Goal: Task Accomplishment & Management: Use online tool/utility

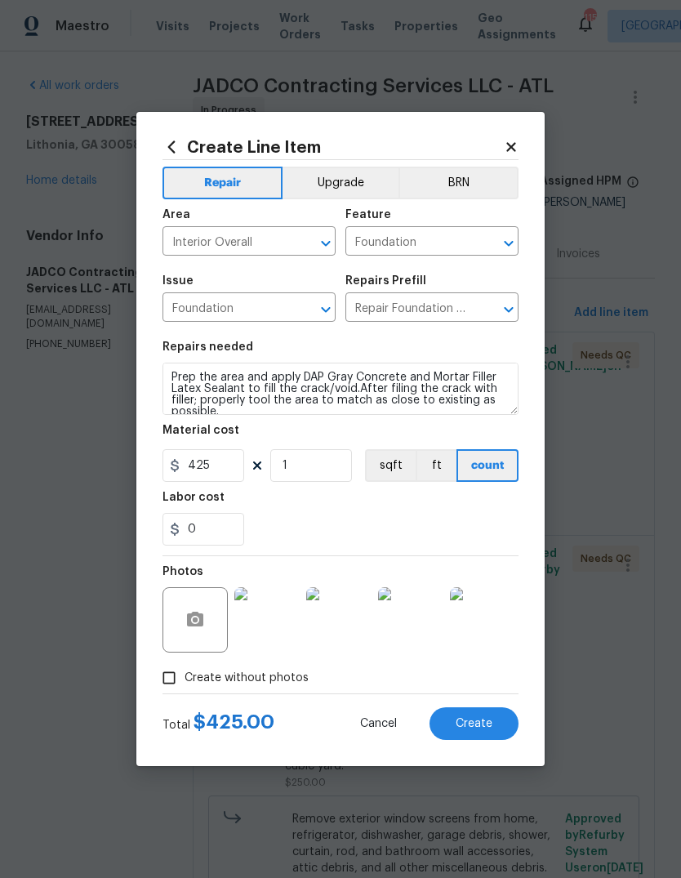
scroll to position [61, 0]
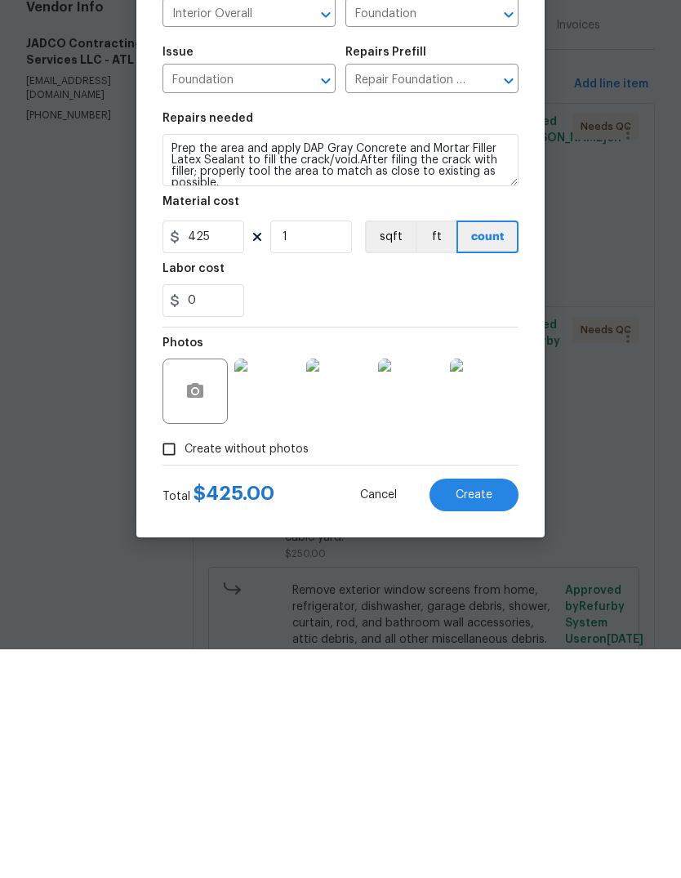
click at [489, 718] on span "Create" at bounding box center [474, 724] width 37 height 12
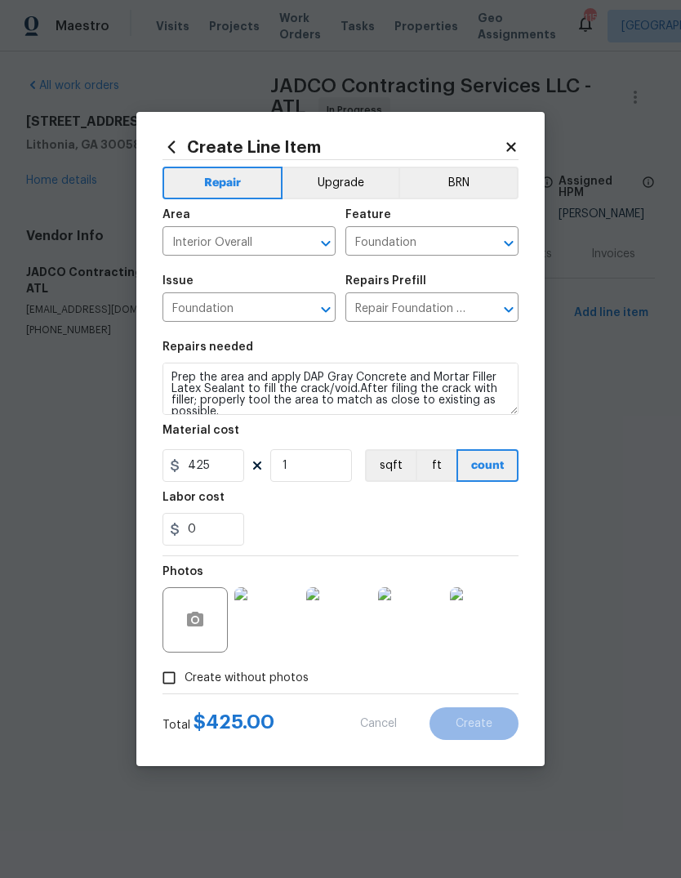
type input "0"
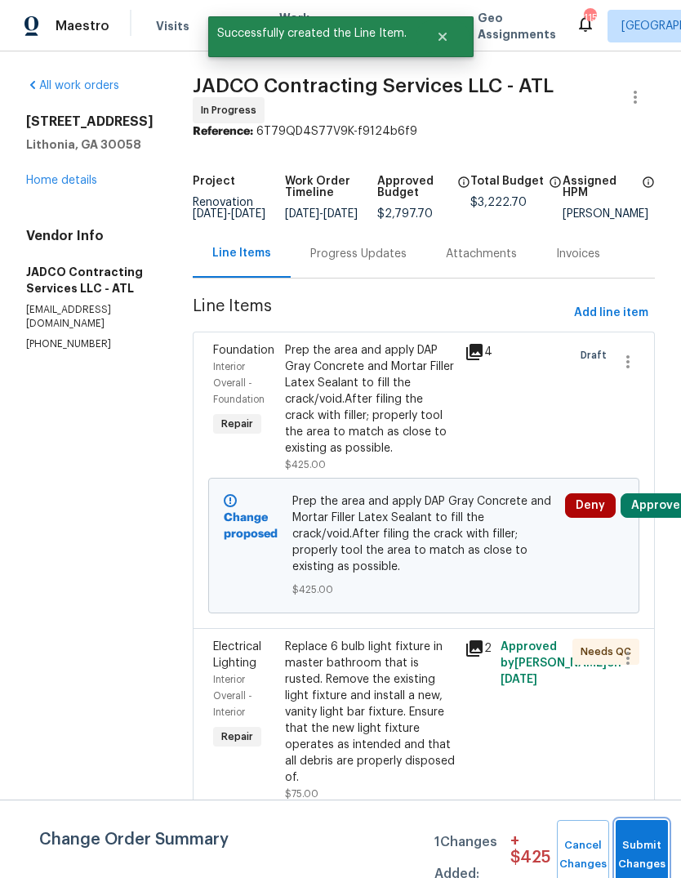
click at [648, 850] on button "Submit Changes" at bounding box center [642, 855] width 52 height 70
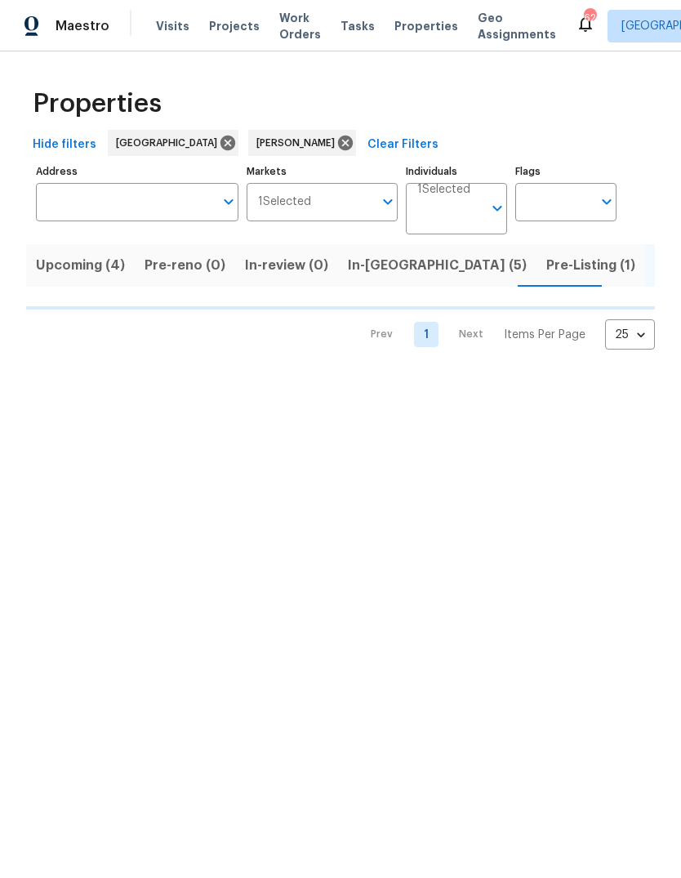
scroll to position [0, 28]
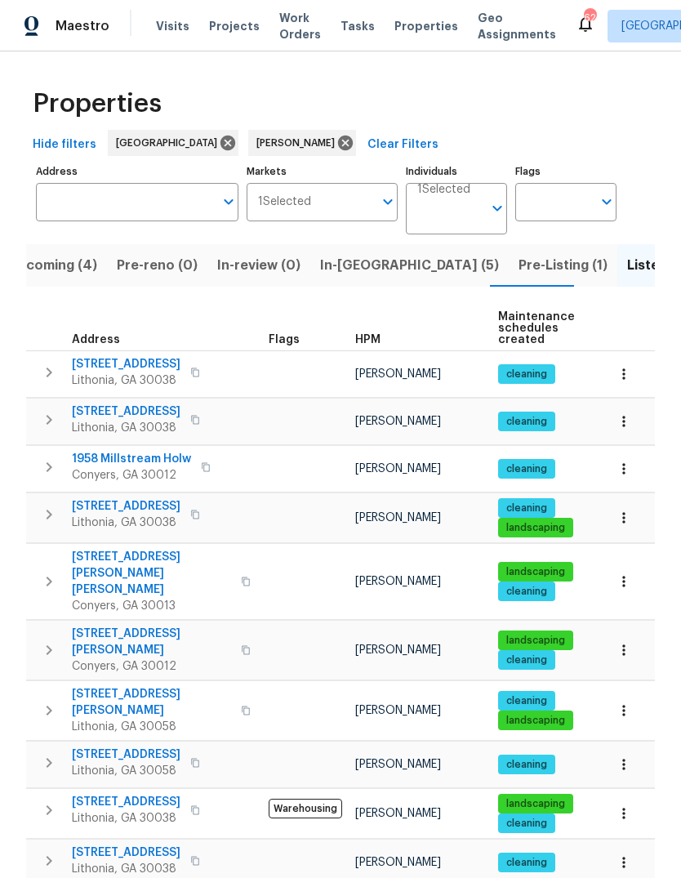
click at [158, 625] on span "[STREET_ADDRESS][PERSON_NAME]" at bounding box center [151, 641] width 159 height 33
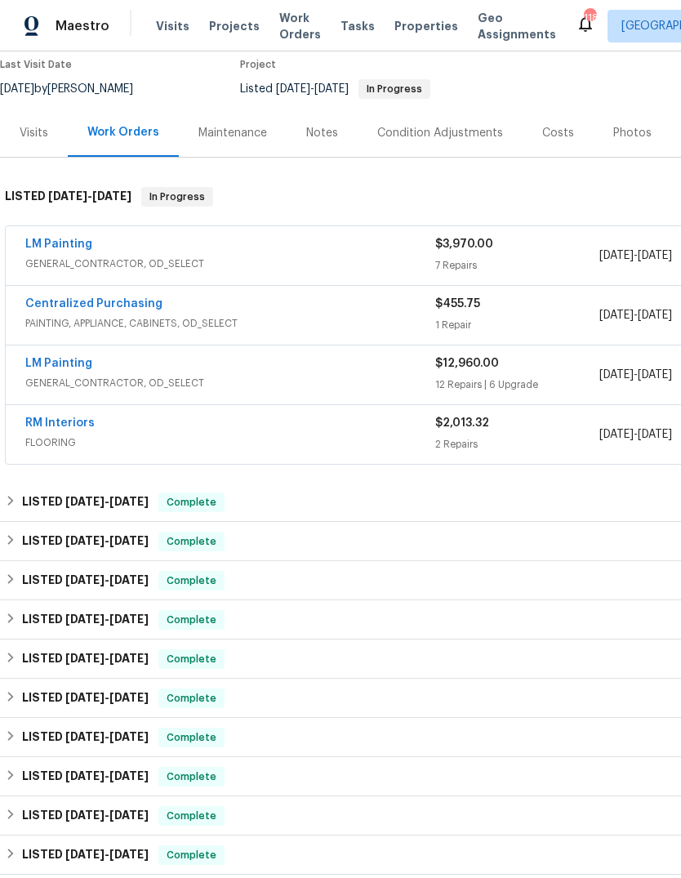
scroll to position [140, 0]
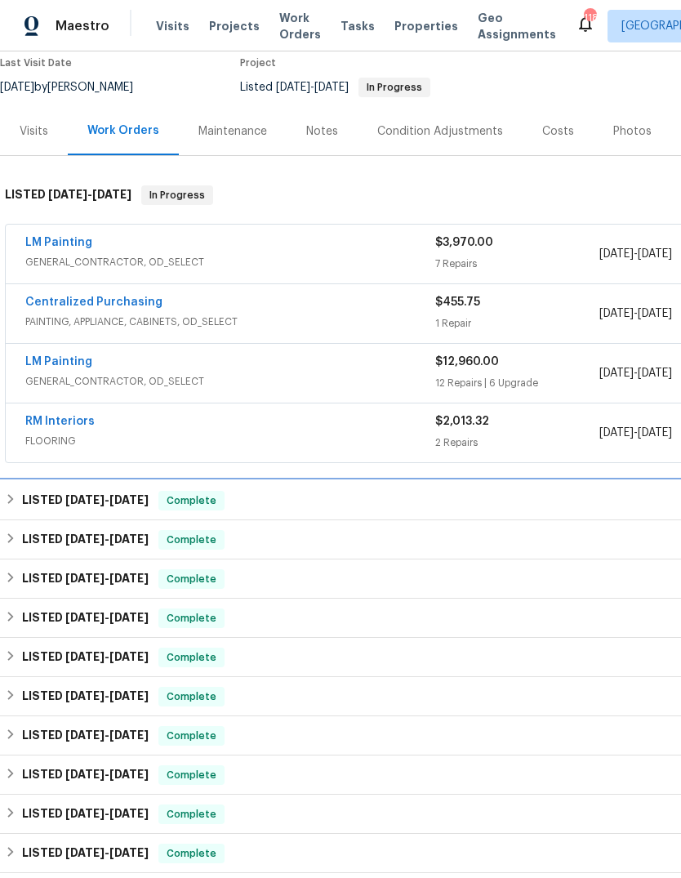
click at [135, 502] on span "7/16/25" at bounding box center [128, 499] width 39 height 11
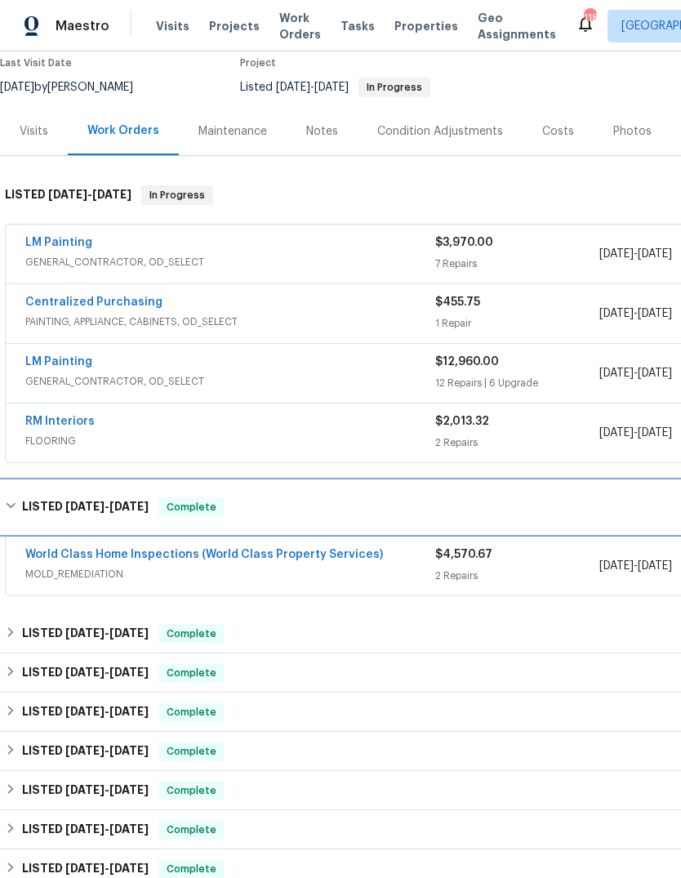
click at [130, 509] on span "7/16/25" at bounding box center [128, 506] width 39 height 11
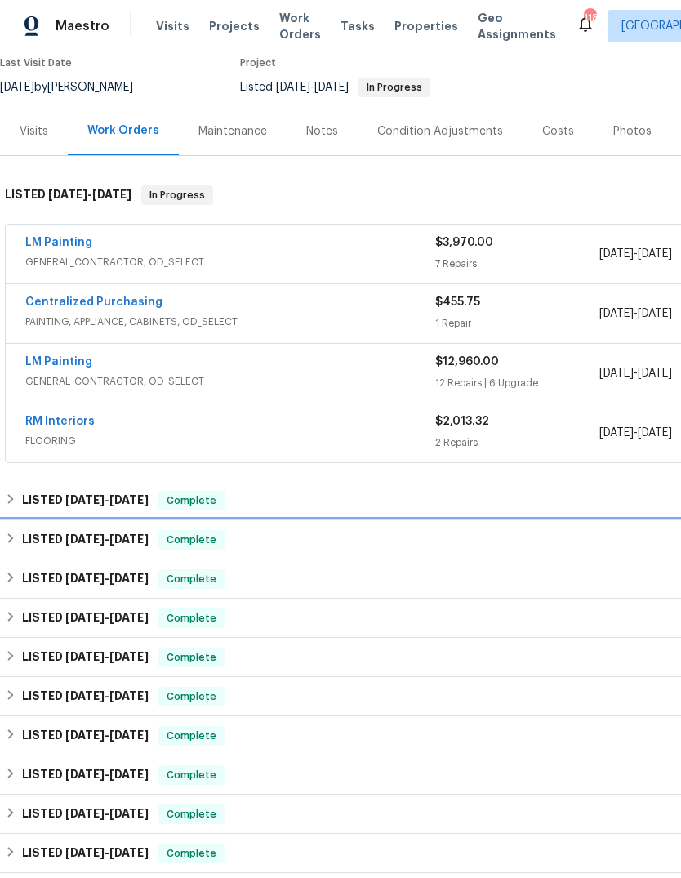
click at [117, 536] on span "5/8/25" at bounding box center [128, 538] width 39 height 11
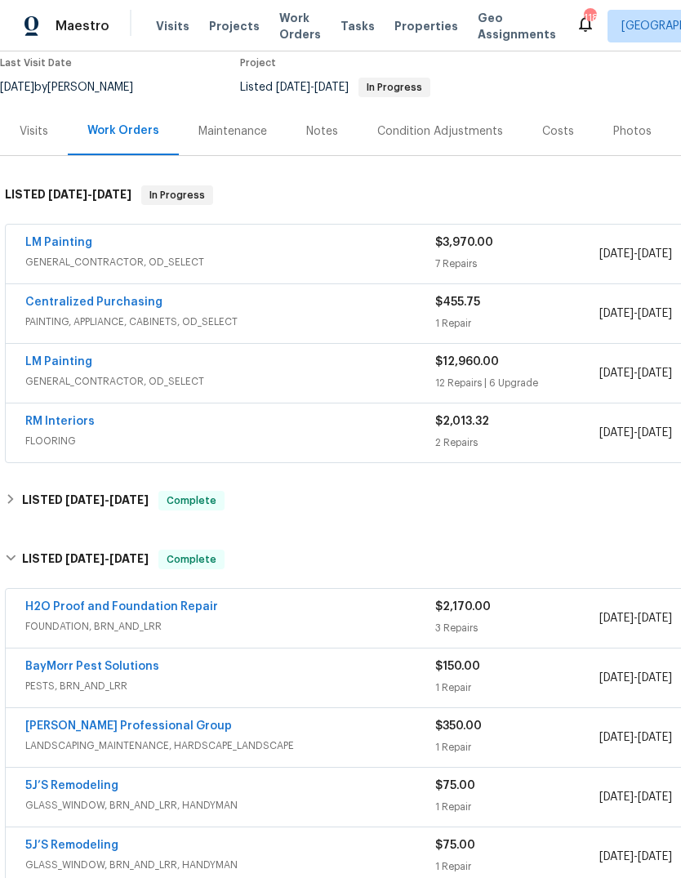
click at [188, 612] on link "H2O Proof and Foundation Repair" at bounding box center [121, 606] width 193 height 11
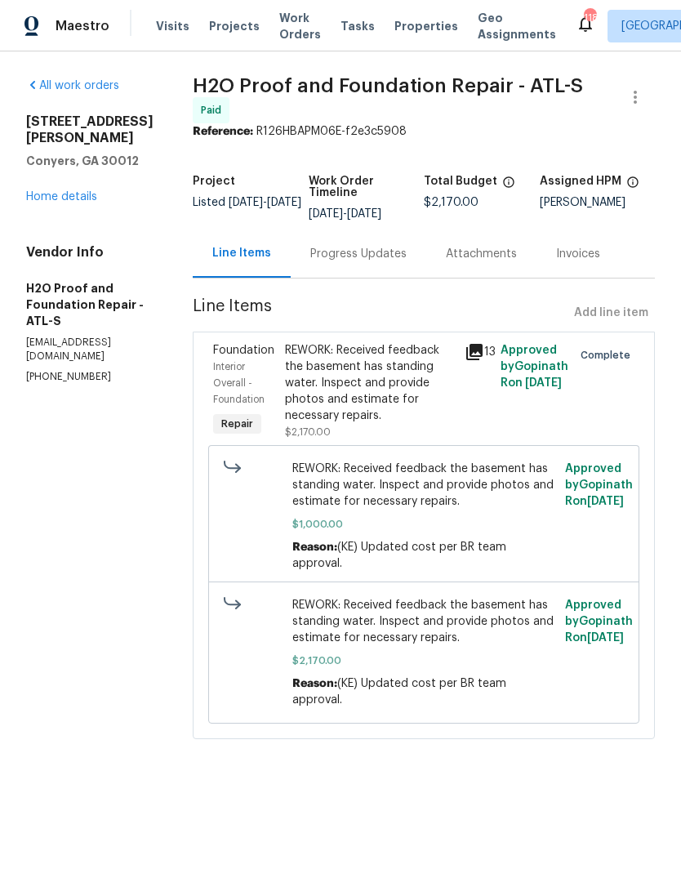
click at [372, 246] on div "Progress Updates" at bounding box center [358, 254] width 96 height 16
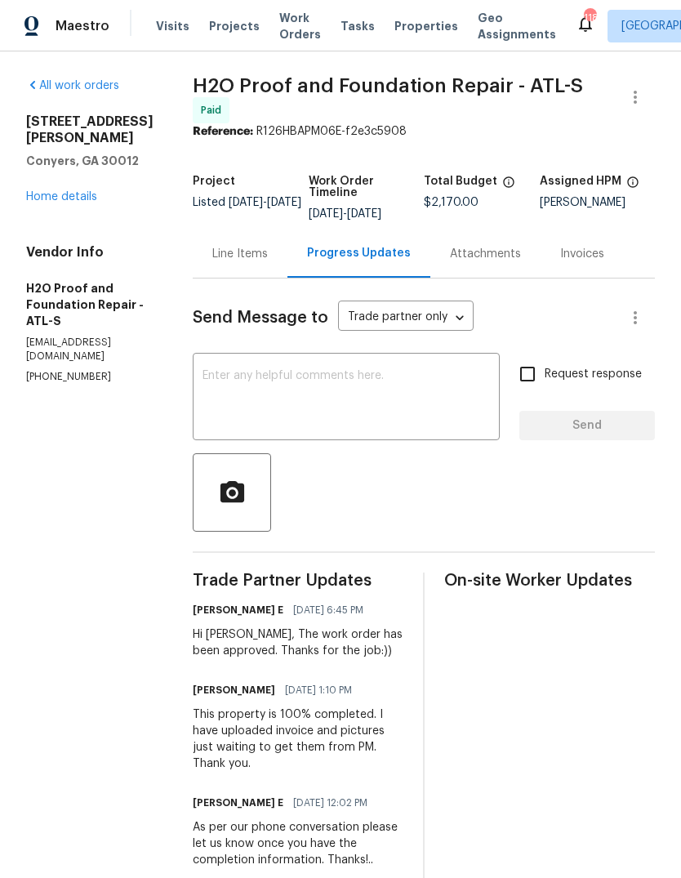
click at [49, 202] on link "Home details" at bounding box center [61, 196] width 71 height 11
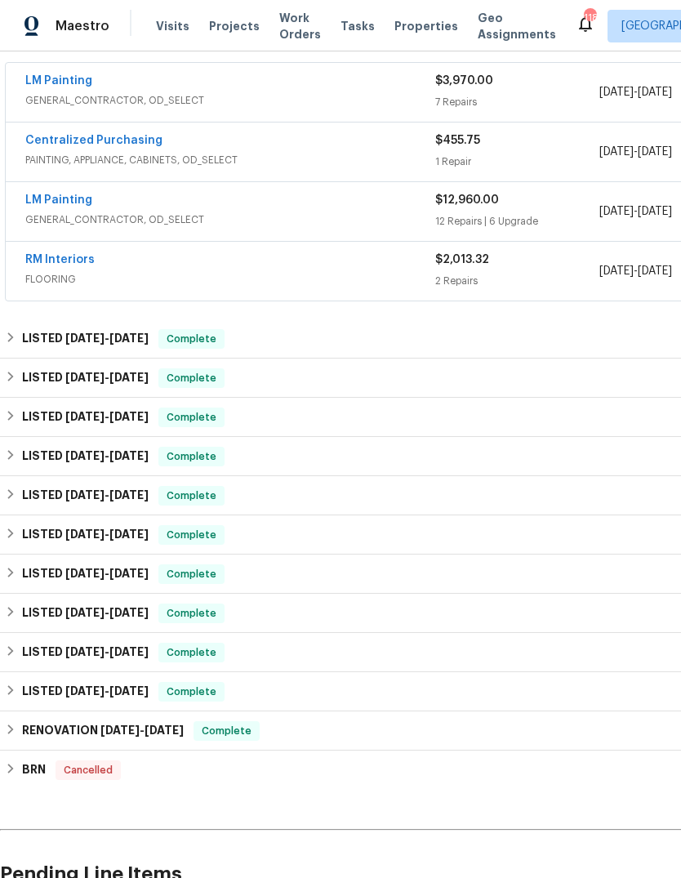
scroll to position [303, 0]
click at [140, 577] on span "7/3/24" at bounding box center [128, 572] width 39 height 11
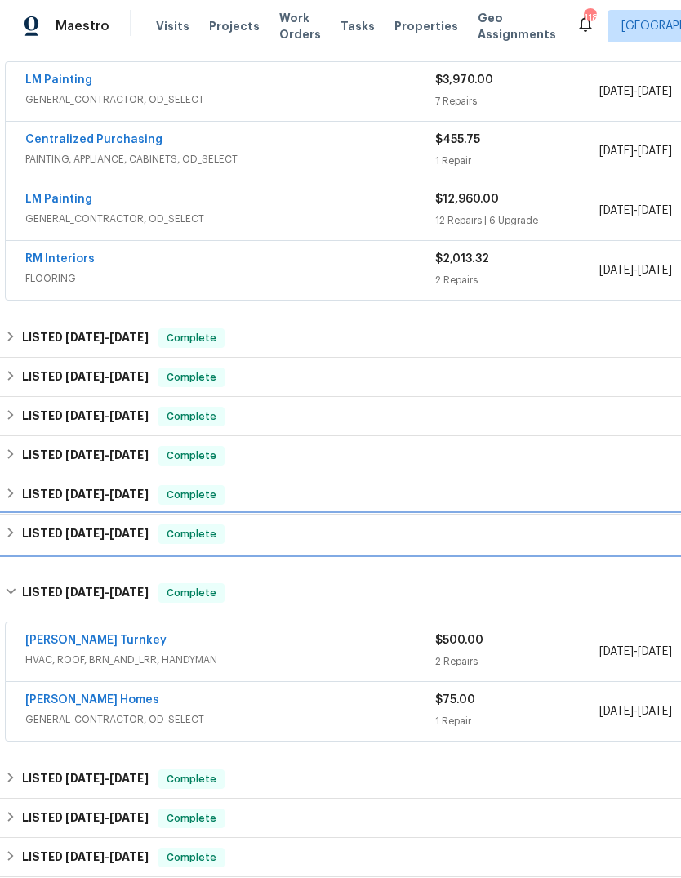
click at [112, 540] on h6 "LISTED 9/12/24 - 9/19/24" at bounding box center [85, 534] width 127 height 20
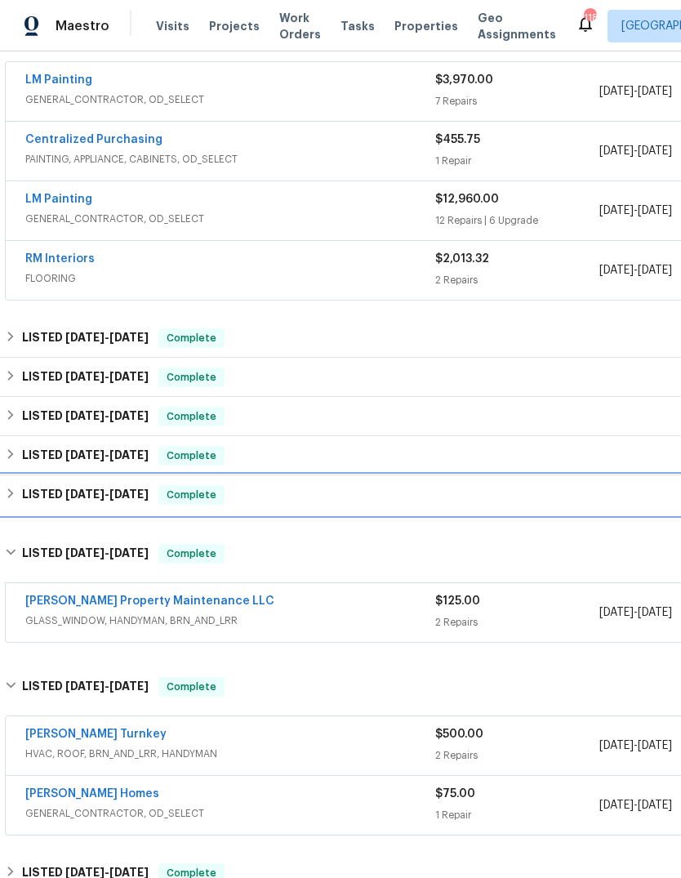
click at [111, 494] on span "12/7/24 - 12/11/24" at bounding box center [106, 493] width 83 height 11
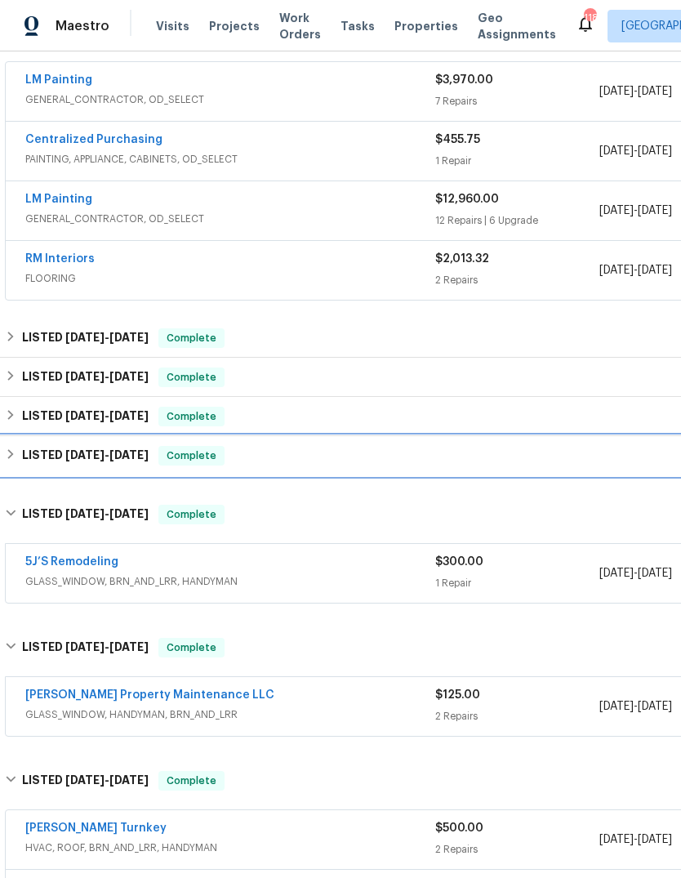
click at [111, 459] on span "12/31/24 - 1/1/25" at bounding box center [106, 454] width 83 height 11
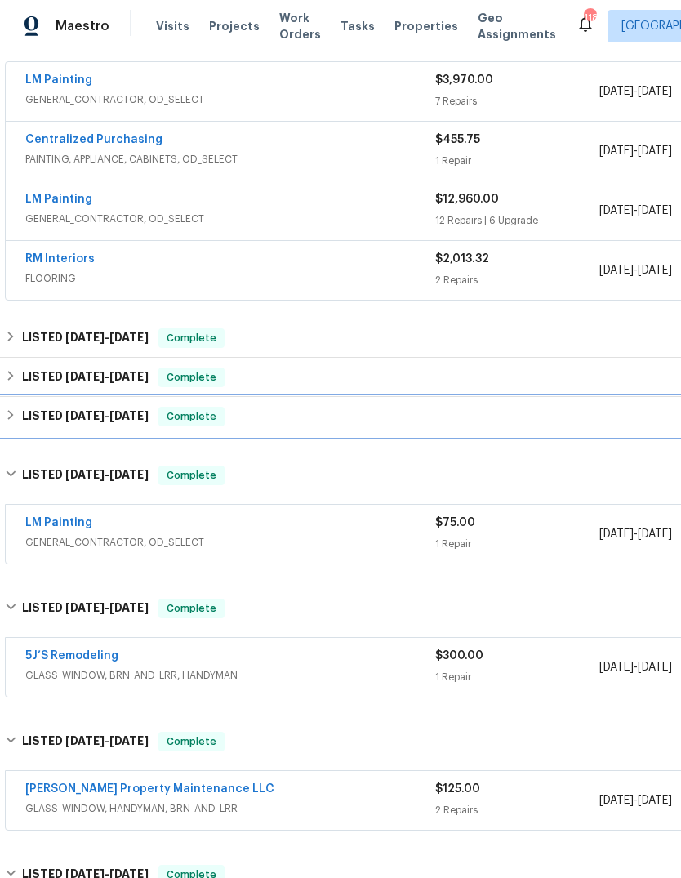
click at [109, 424] on h6 "LISTED 1/24/25 - 2/2/25" at bounding box center [85, 417] width 127 height 20
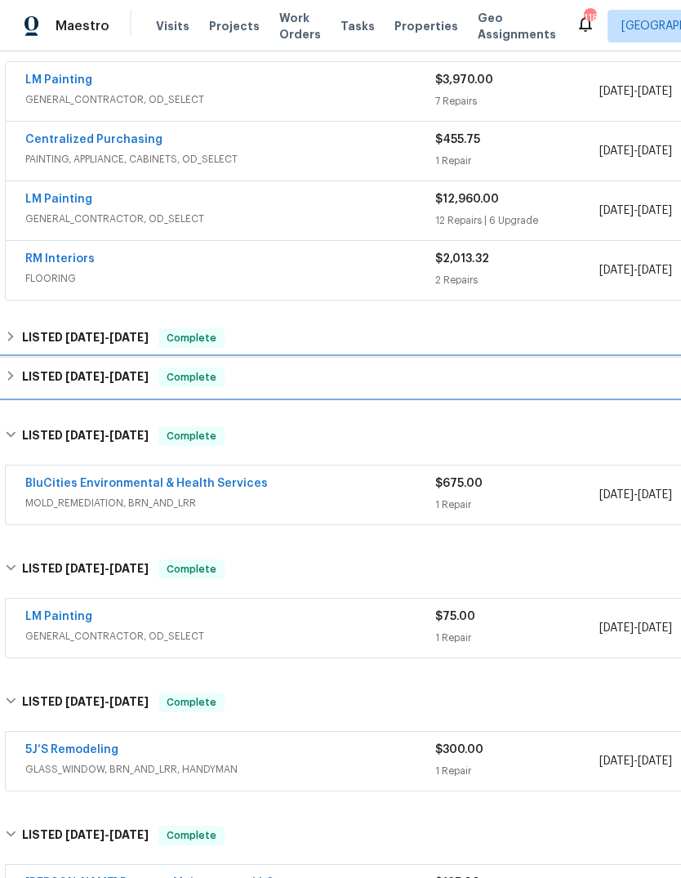
click at [109, 384] on h6 "LISTED 2/6/25 - 5/8/25" at bounding box center [85, 377] width 127 height 20
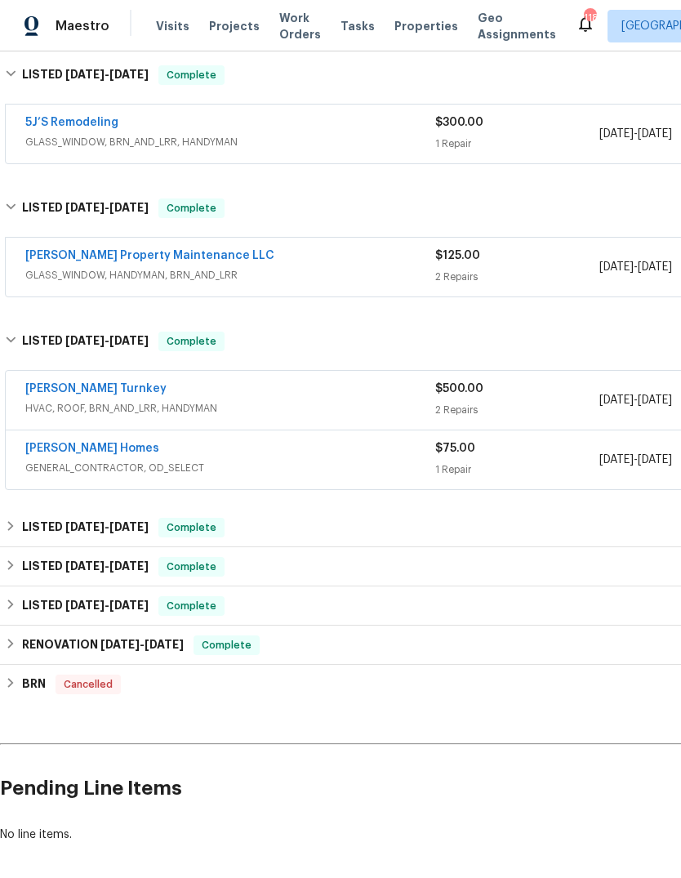
scroll to position [1395, 0]
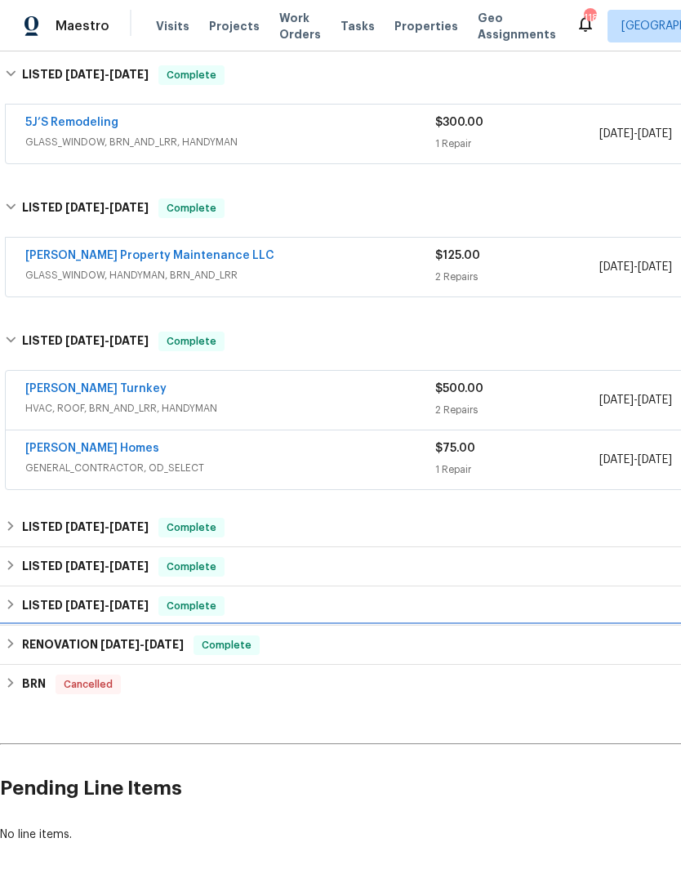
click at [145, 643] on span "2/29/24 - 3/14/24" at bounding box center [141, 644] width 83 height 11
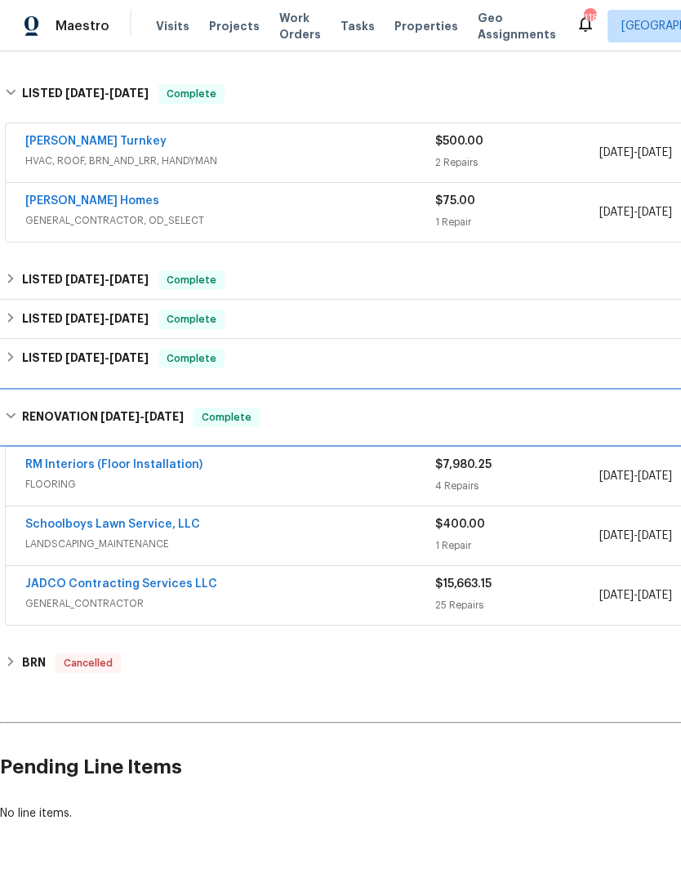
scroll to position [1637, -1]
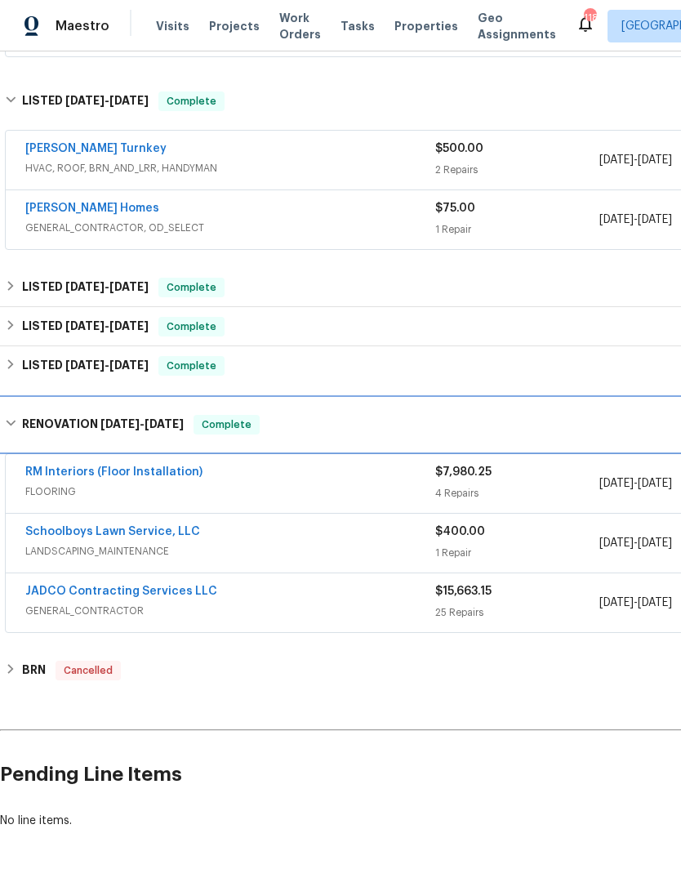
click at [155, 427] on span "3/14/24" at bounding box center [164, 423] width 39 height 11
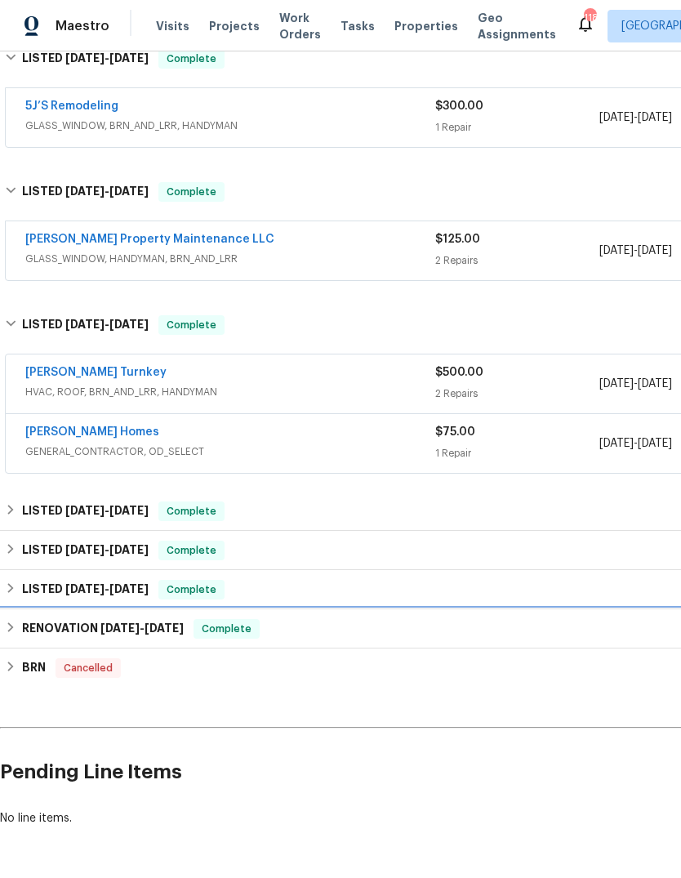
scroll to position [1409, 0]
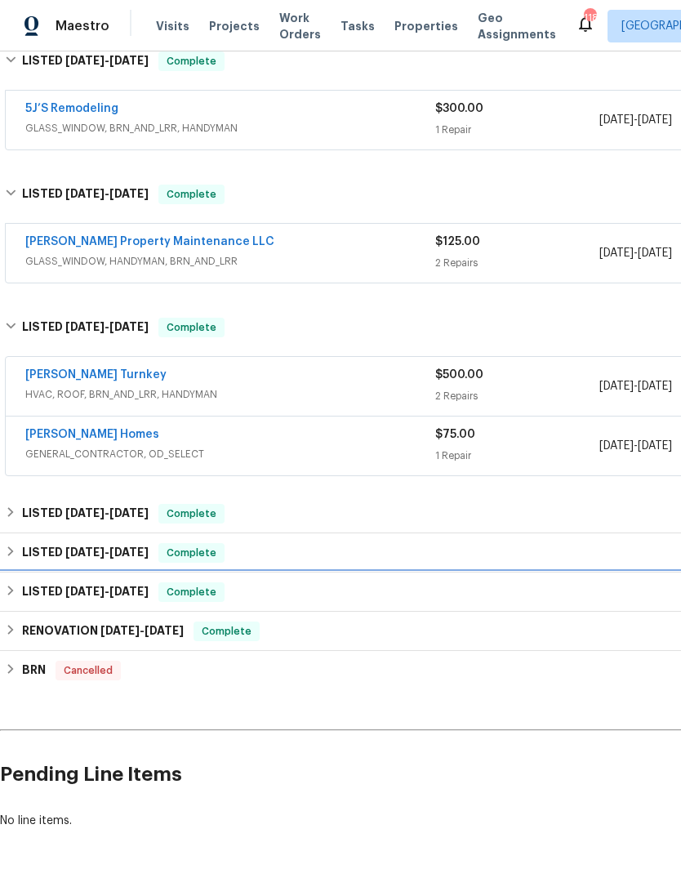
click at [114, 591] on span "3/27/24" at bounding box center [128, 590] width 39 height 11
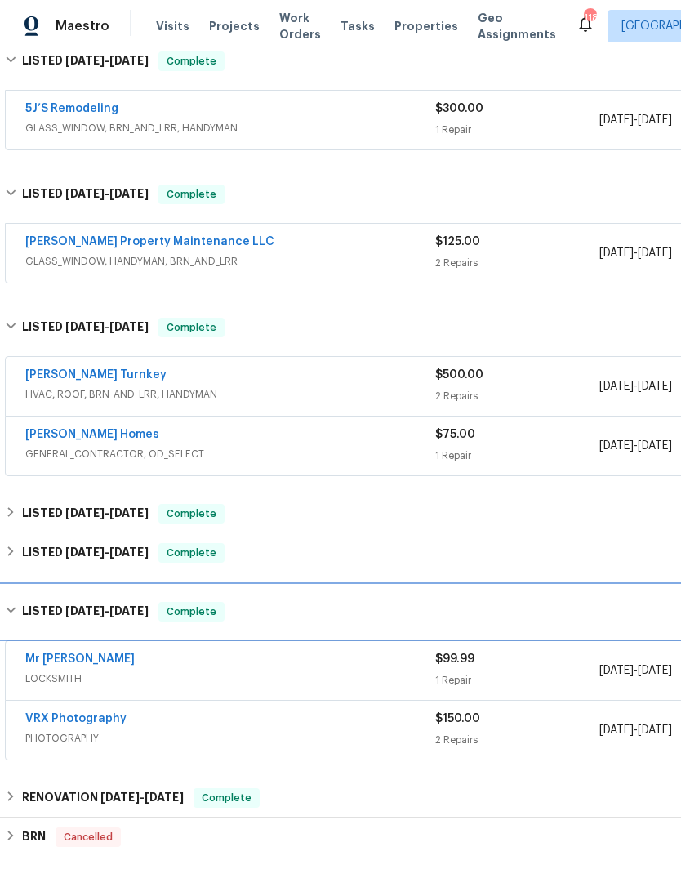
click at [121, 616] on h6 "LISTED 3/21/24 - 3/27/24" at bounding box center [85, 612] width 127 height 20
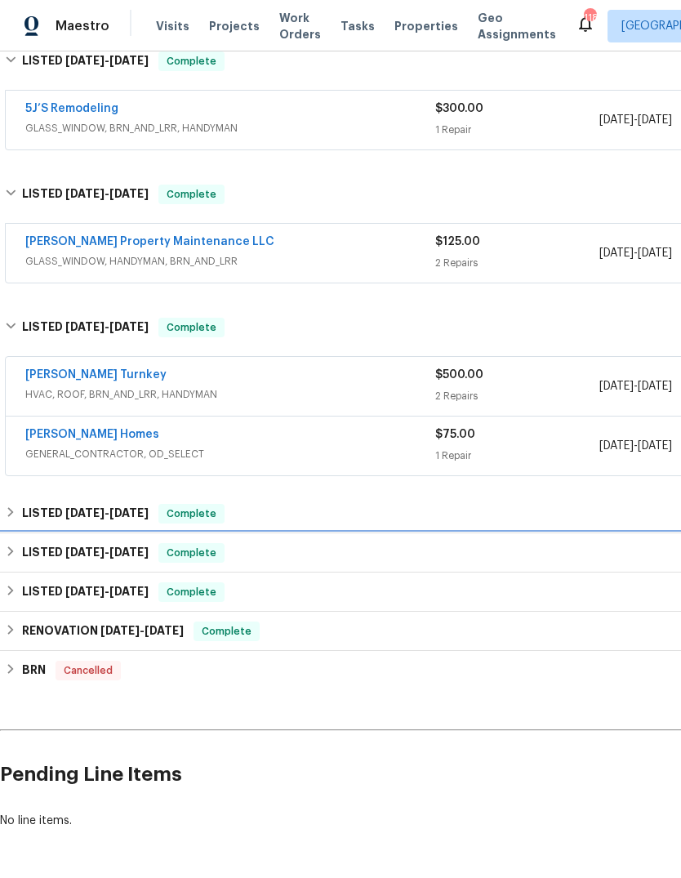
click at [127, 547] on span "5/23/24" at bounding box center [128, 551] width 39 height 11
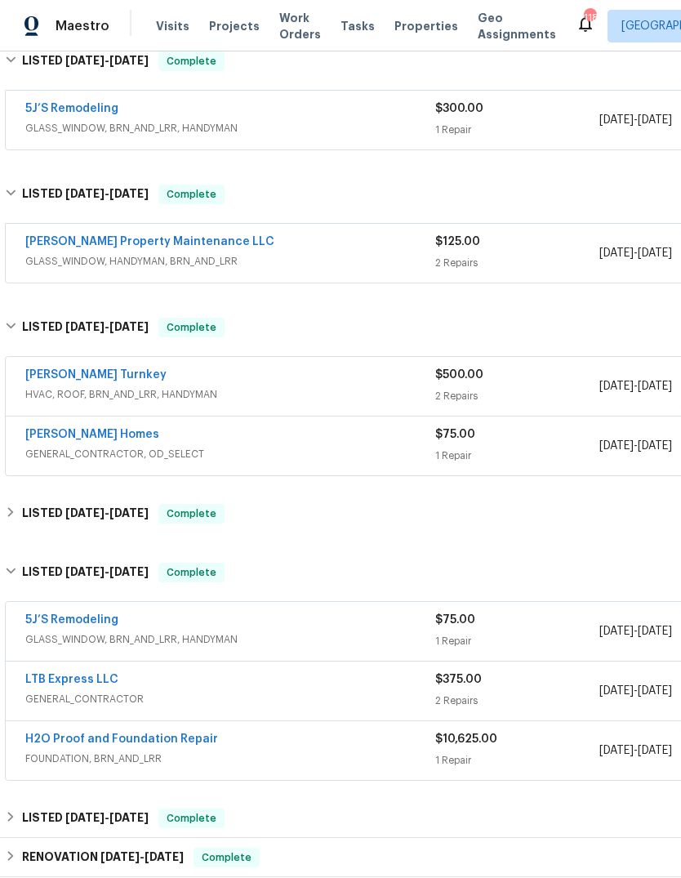
click at [177, 742] on link "H2O Proof and Foundation Repair" at bounding box center [121, 738] width 193 height 11
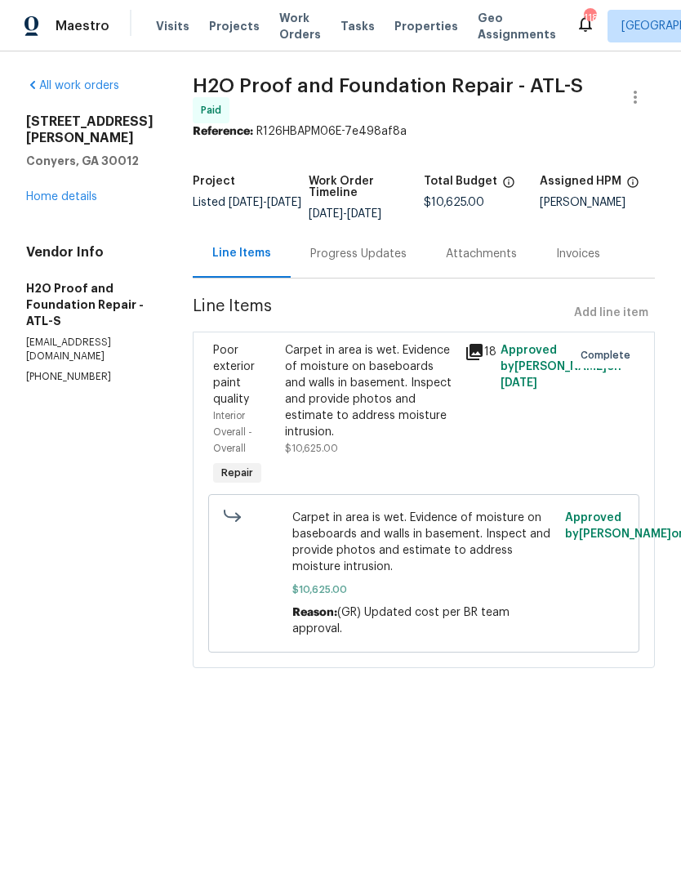
click at [465, 346] on icon at bounding box center [475, 352] width 20 height 20
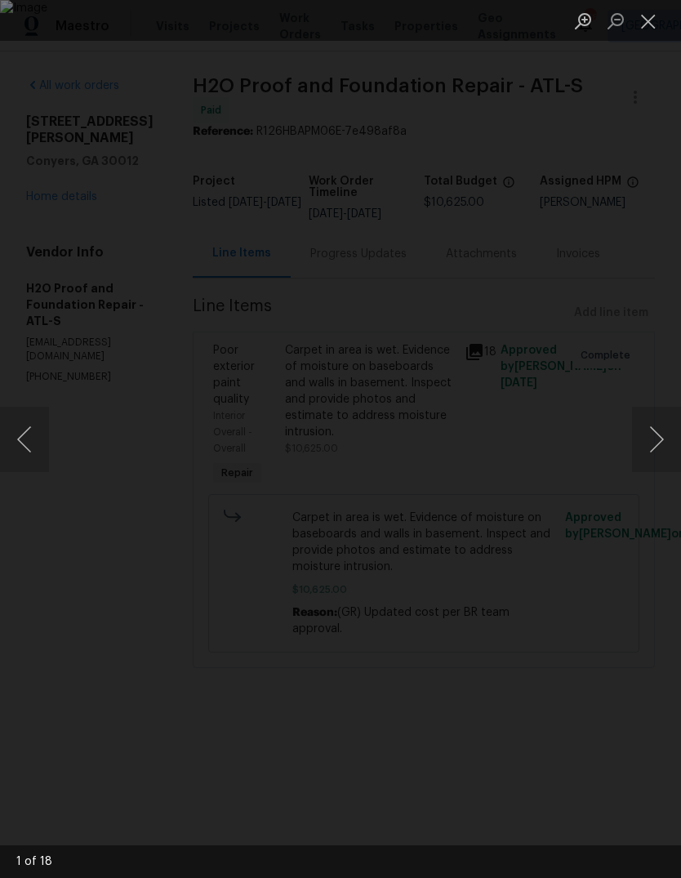
click at [662, 449] on button "Next image" at bounding box center [656, 439] width 49 height 65
click at [657, 444] on button "Next image" at bounding box center [656, 439] width 49 height 65
click at [653, 452] on button "Next image" at bounding box center [656, 439] width 49 height 65
click at [663, 441] on button "Next image" at bounding box center [656, 439] width 49 height 65
click at [661, 452] on button "Next image" at bounding box center [656, 439] width 49 height 65
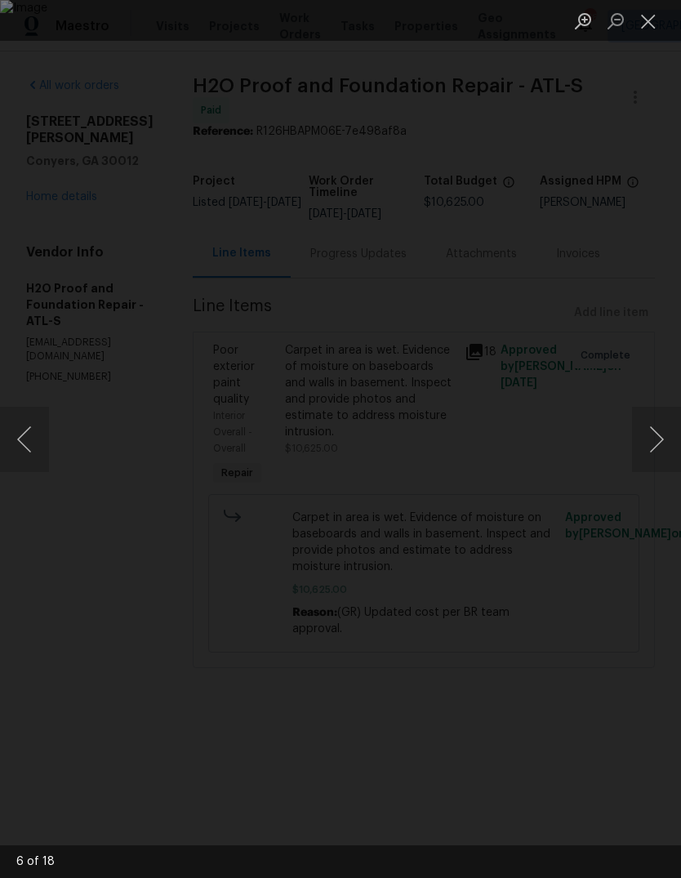
click at [646, 29] on button "Close lightbox" at bounding box center [648, 21] width 33 height 29
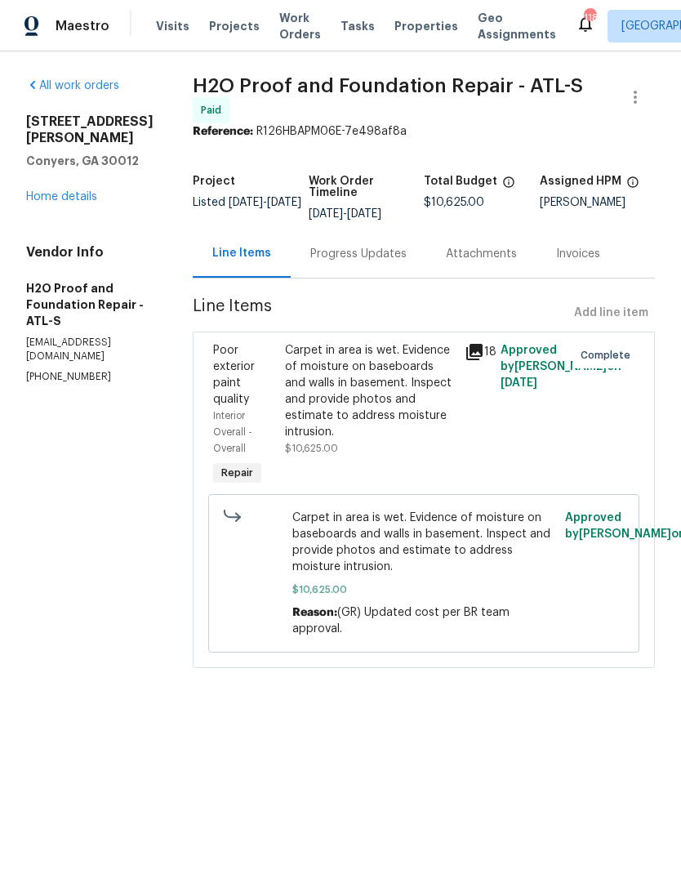
click at [466, 347] on icon at bounding box center [474, 352] width 16 height 16
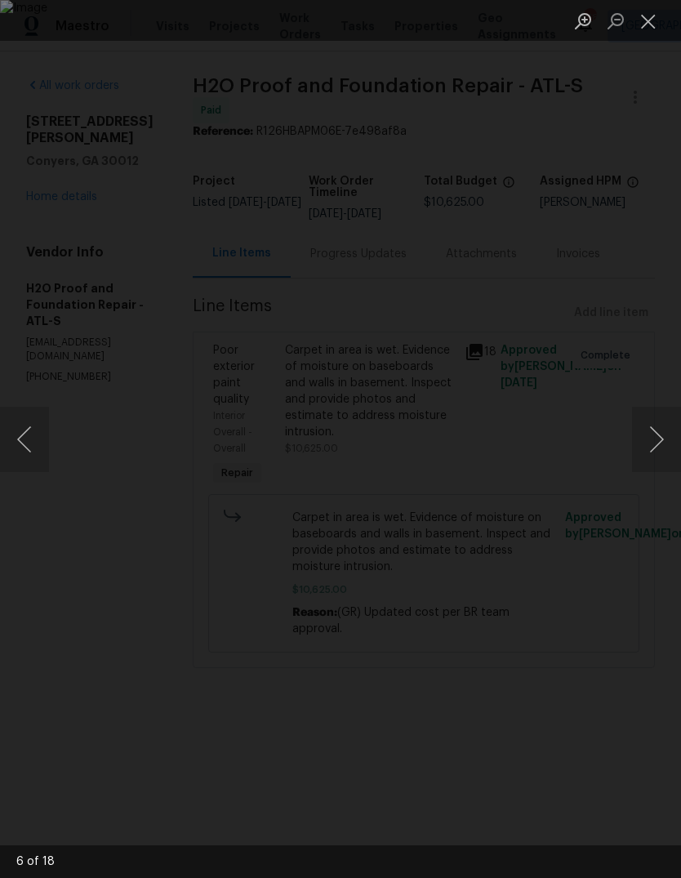
click at [661, 441] on button "Next image" at bounding box center [656, 439] width 49 height 65
click at [653, 449] on button "Next image" at bounding box center [656, 439] width 49 height 65
click at [663, 438] on button "Next image" at bounding box center [656, 439] width 49 height 65
click at [653, 444] on button "Next image" at bounding box center [656, 439] width 49 height 65
click at [665, 436] on button "Next image" at bounding box center [656, 439] width 49 height 65
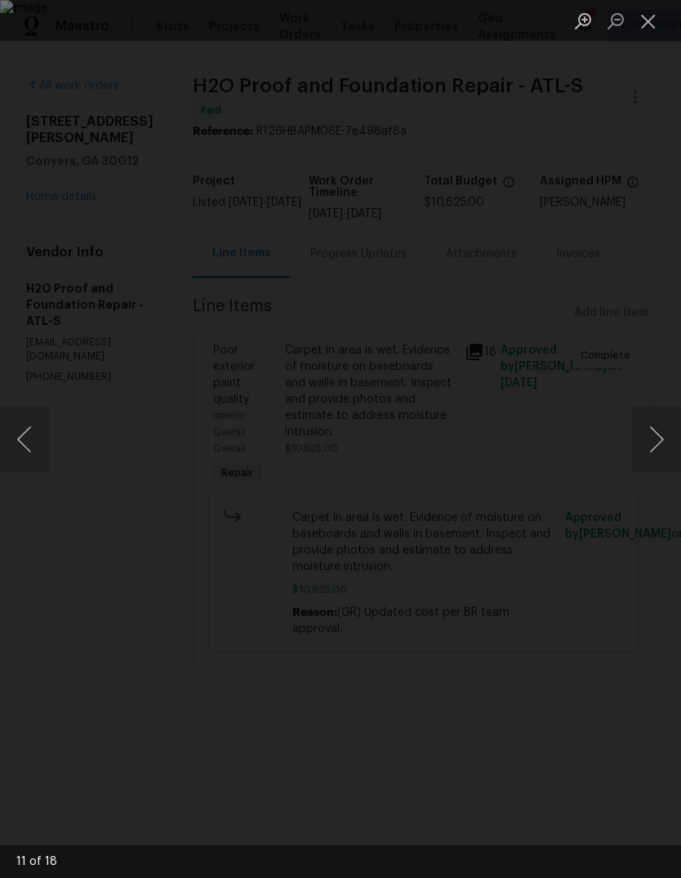
click at [646, 24] on button "Close lightbox" at bounding box center [648, 21] width 33 height 29
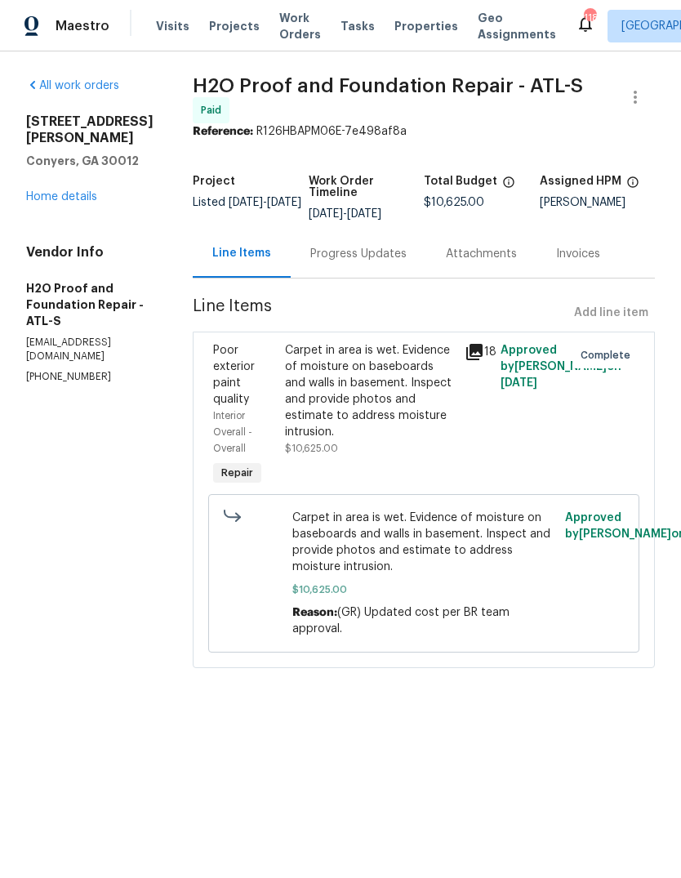
click at [74, 199] on div "1365 River Club Dr NE Conyers, GA 30012 Home details" at bounding box center [89, 158] width 127 height 91
click at [82, 202] on link "Home details" at bounding box center [61, 196] width 71 height 11
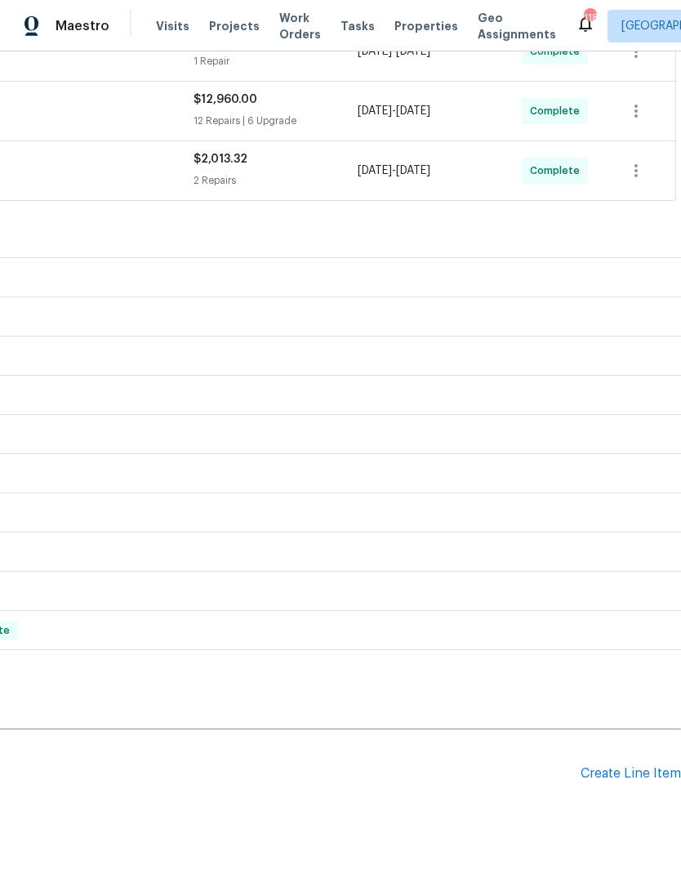
scroll to position [402, 242]
click at [632, 775] on div "Create Line Item" at bounding box center [631, 775] width 100 height 16
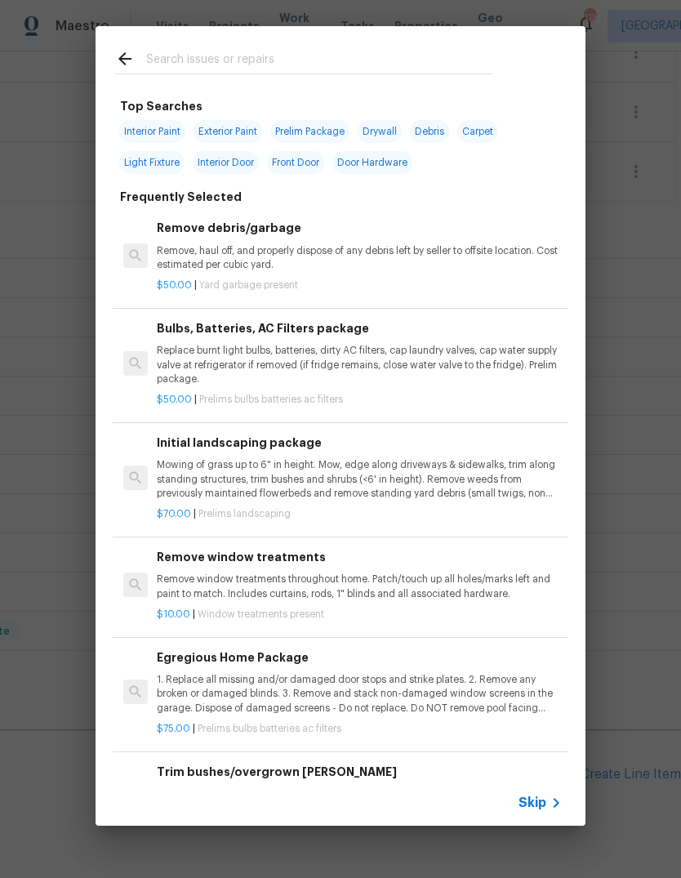
click at [358, 55] on input "text" at bounding box center [319, 61] width 346 height 24
type input "Hvac"
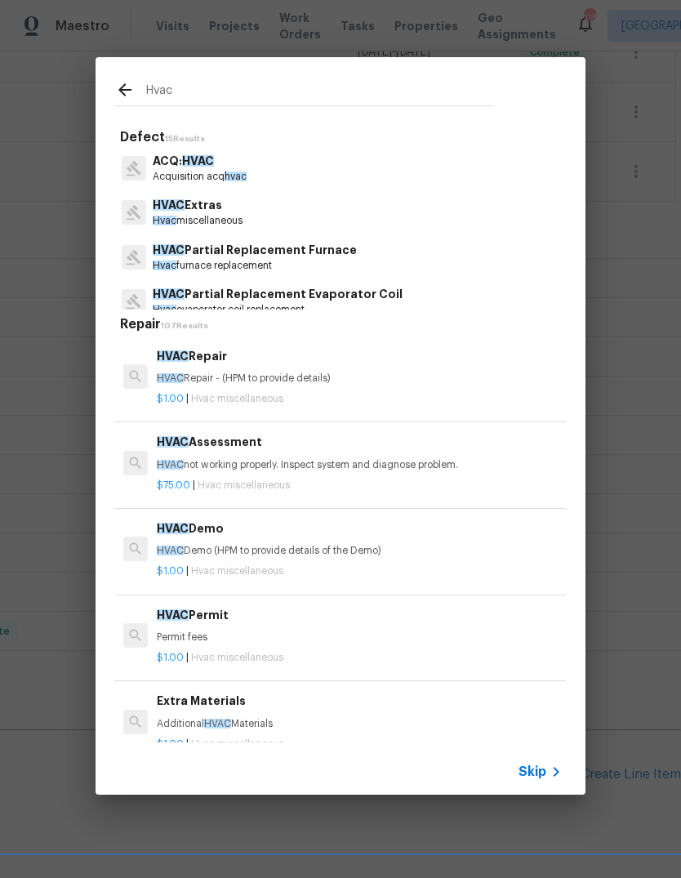
click at [185, 209] on p "HVAC Extras" at bounding box center [198, 205] width 90 height 17
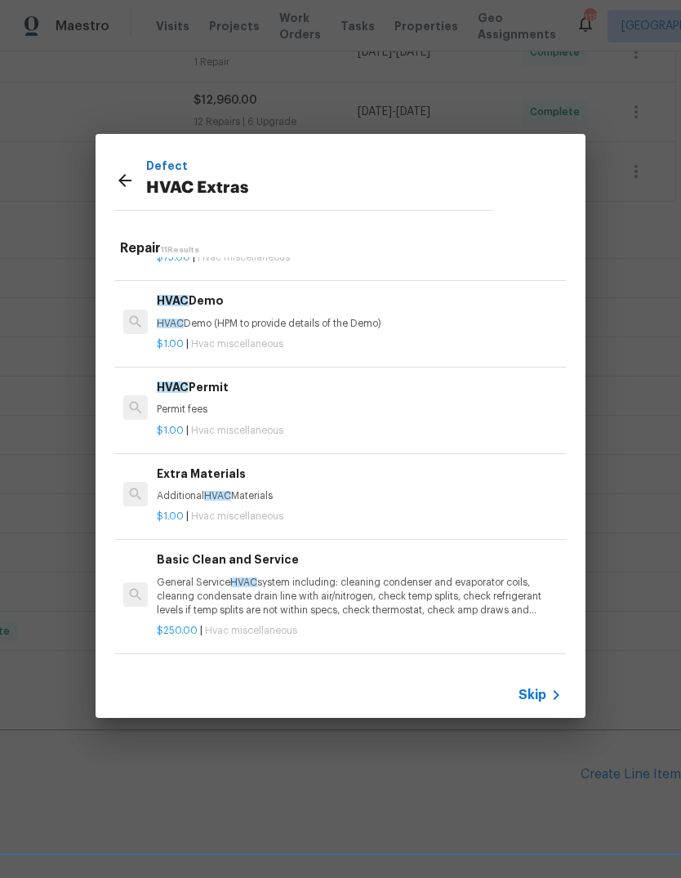
scroll to position [153, 0]
click at [191, 593] on p "General Service HVAC system including: cleaning condenser and evaporator coils,…" at bounding box center [359, 595] width 405 height 42
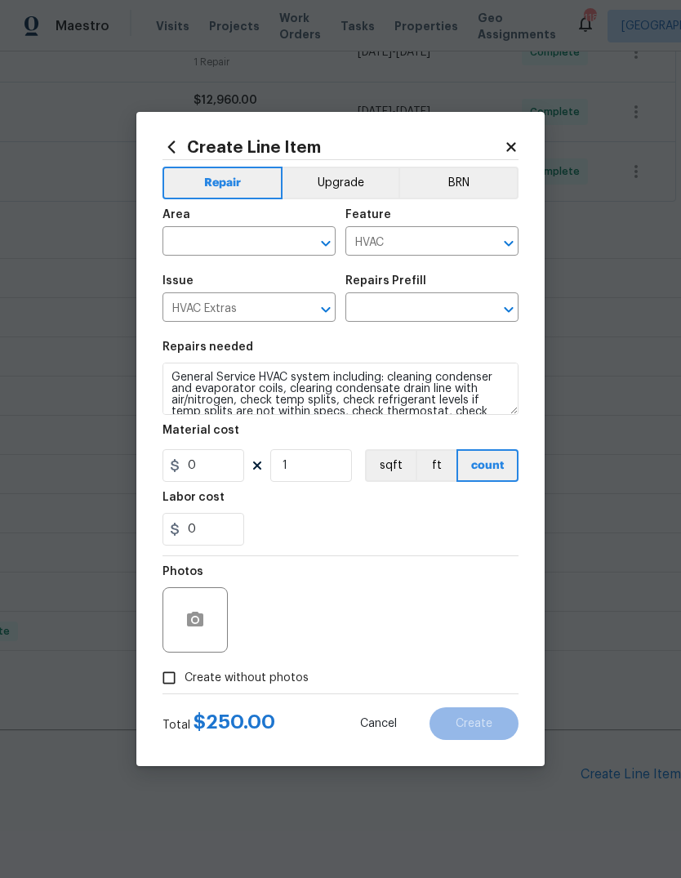
type input "Basic Clean and Service $250.00"
type input "250"
click at [195, 242] on input "text" at bounding box center [225, 242] width 127 height 25
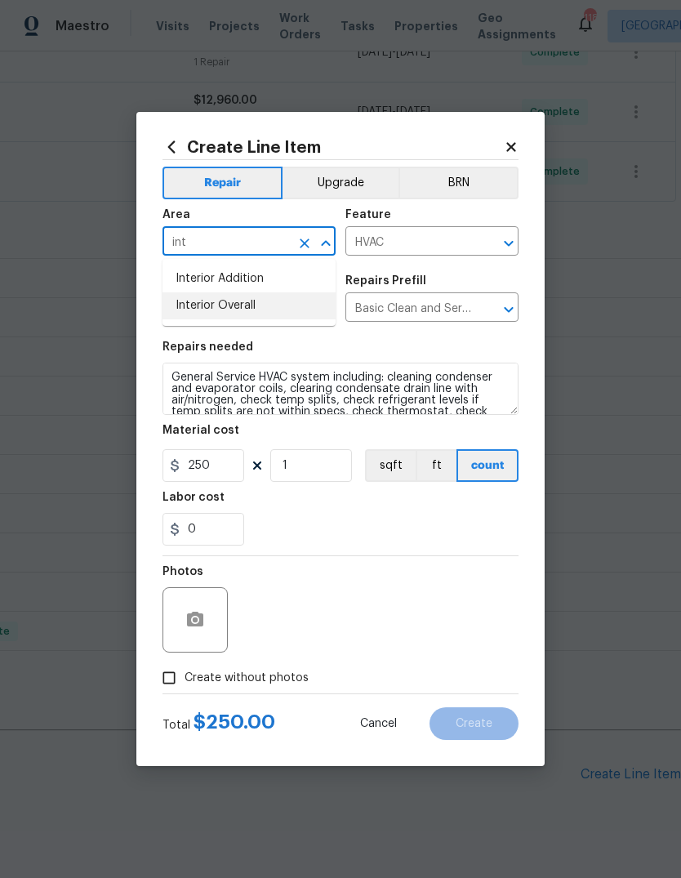
click at [198, 309] on li "Interior Overall" at bounding box center [248, 305] width 173 height 27
type input "Interior Overall"
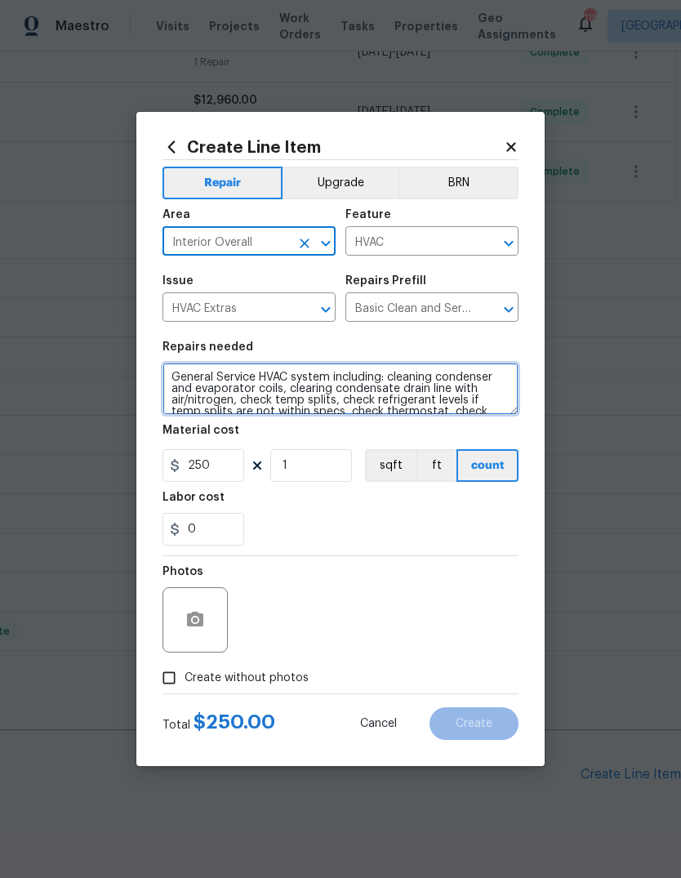
click at [168, 375] on textarea "General Service HVAC system including: cleaning condenser and evaporator coils,…" at bounding box center [340, 389] width 356 height 52
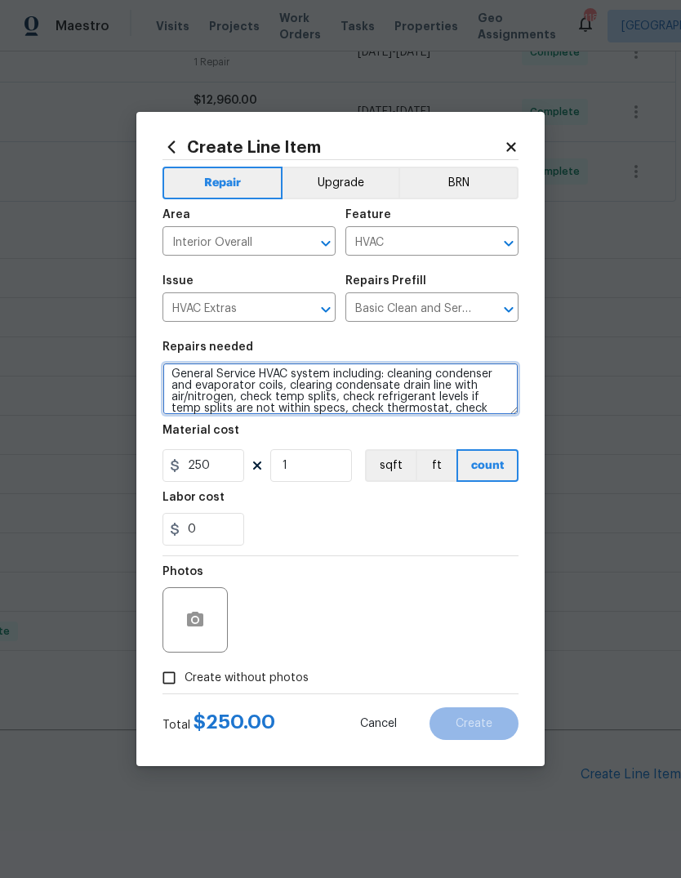
click at [198, 377] on textarea "General Service HVAC system including: cleaning condenser and evaporator coils,…" at bounding box center [340, 389] width 356 height 52
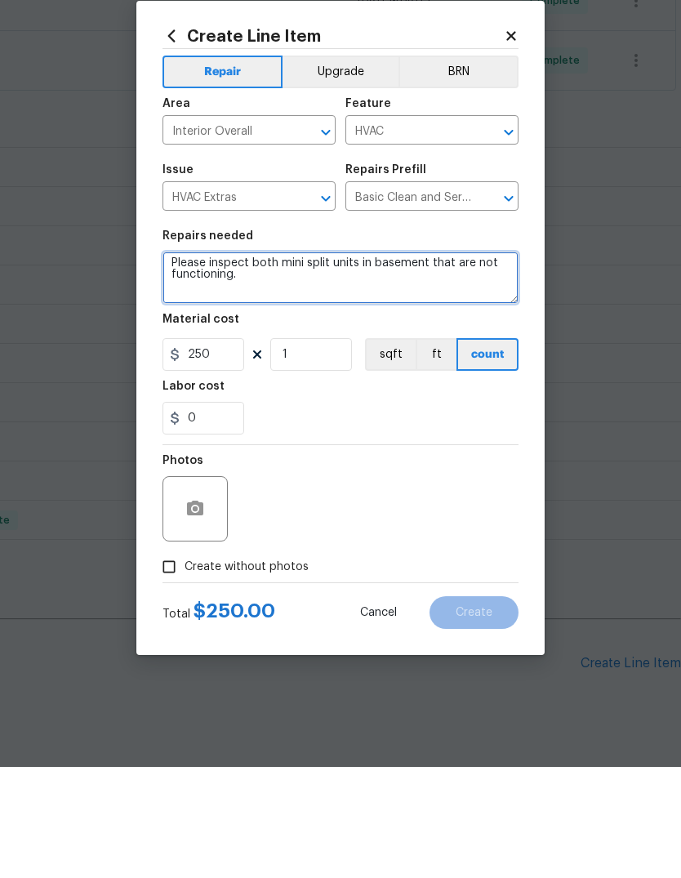
type textarea "Please inspect both mini split units in basement that are not functioning. Gene…"
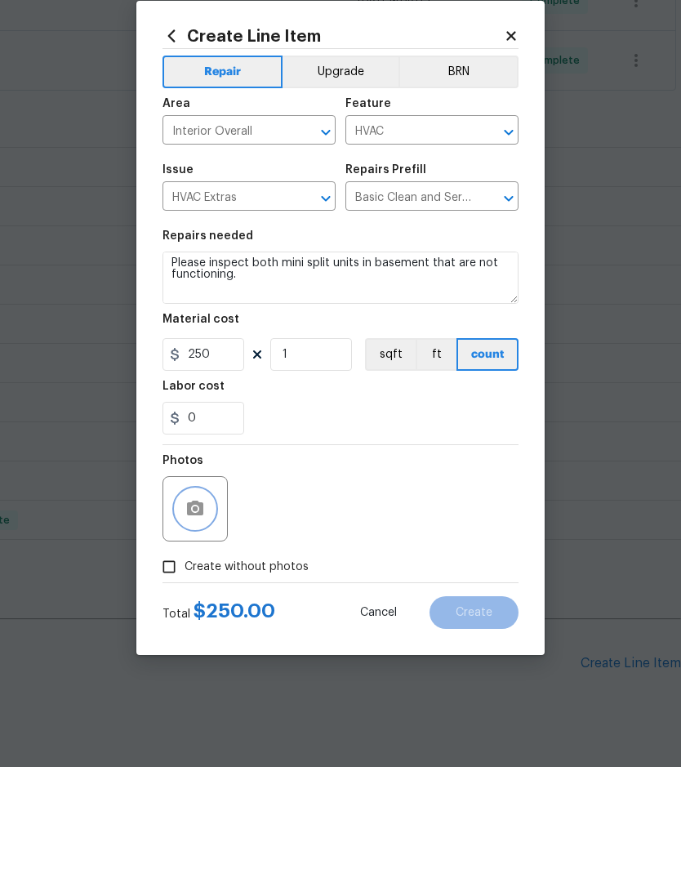
click at [186, 600] on button "button" at bounding box center [195, 619] width 39 height 39
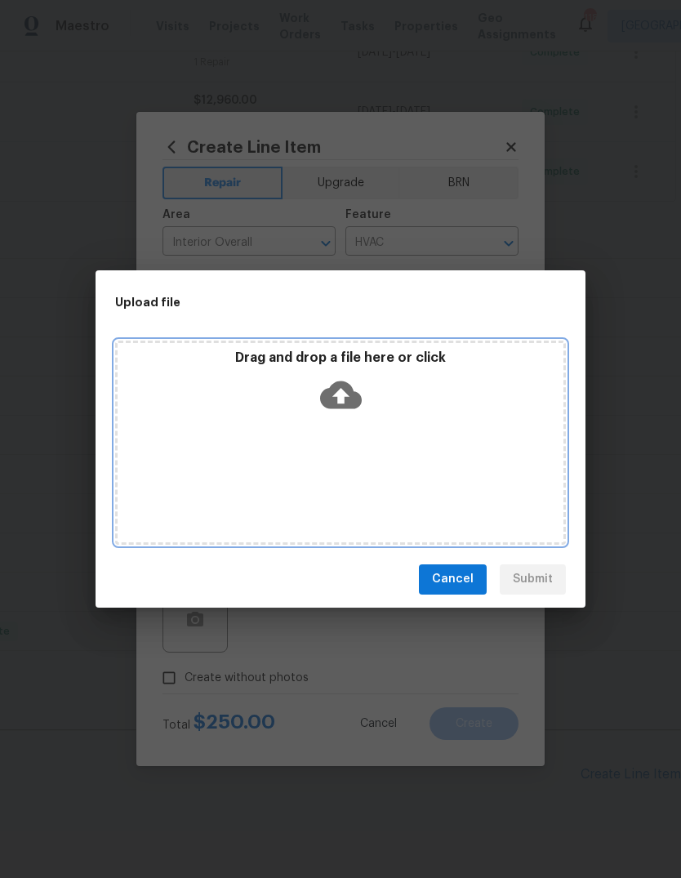
click at [359, 406] on icon at bounding box center [341, 395] width 42 height 42
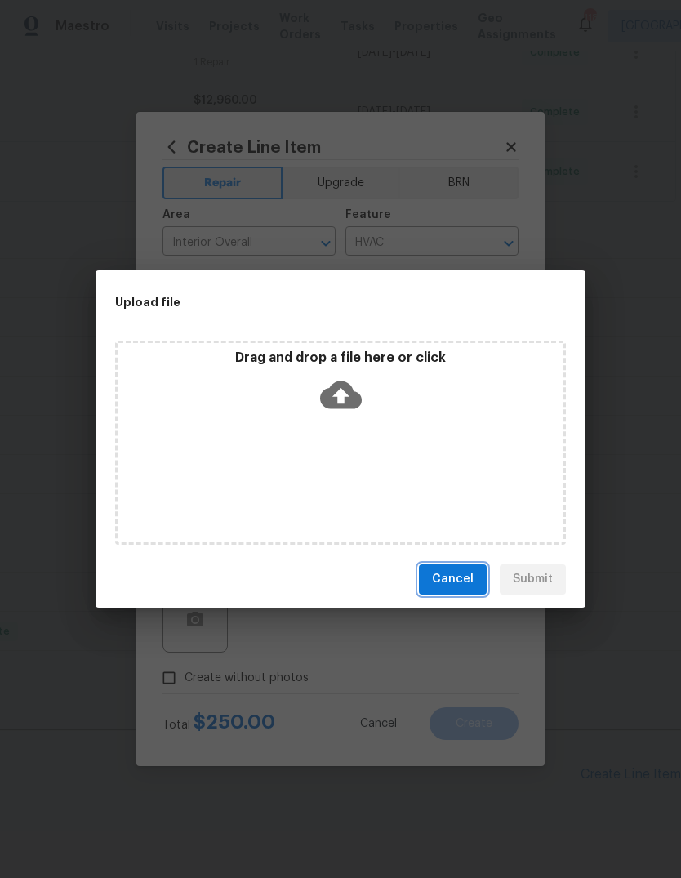
click at [465, 573] on span "Cancel" at bounding box center [453, 579] width 42 height 20
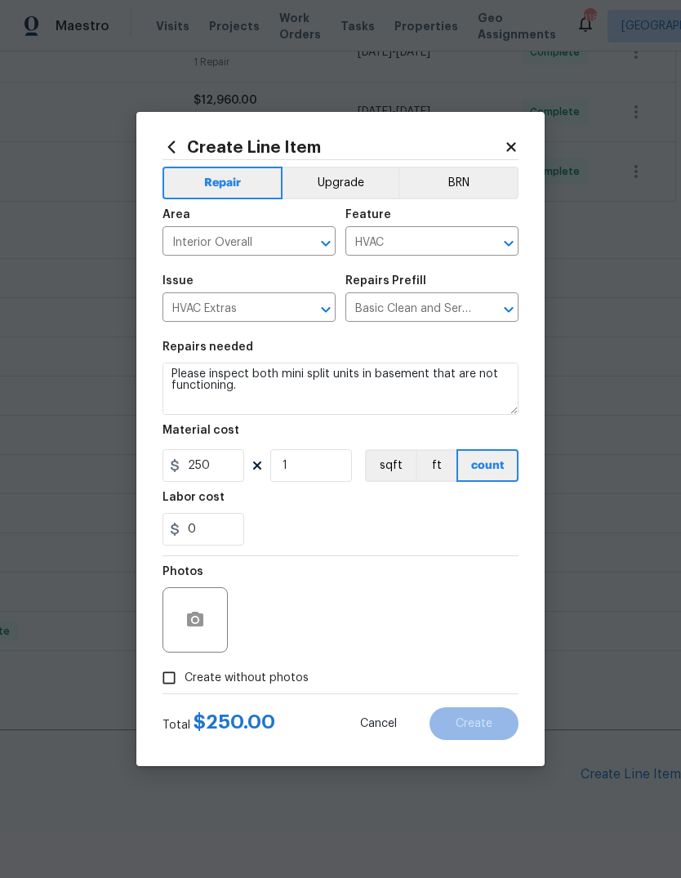
click at [170, 686] on input "Create without photos" at bounding box center [169, 677] width 31 height 31
checkbox input "true"
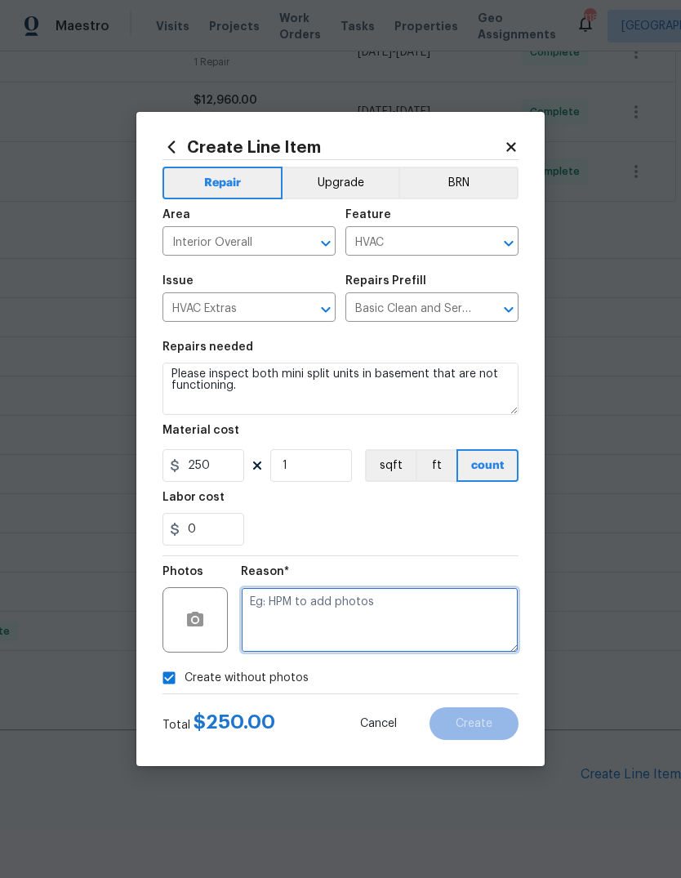
click at [425, 595] on textarea at bounding box center [380, 619] width 278 height 65
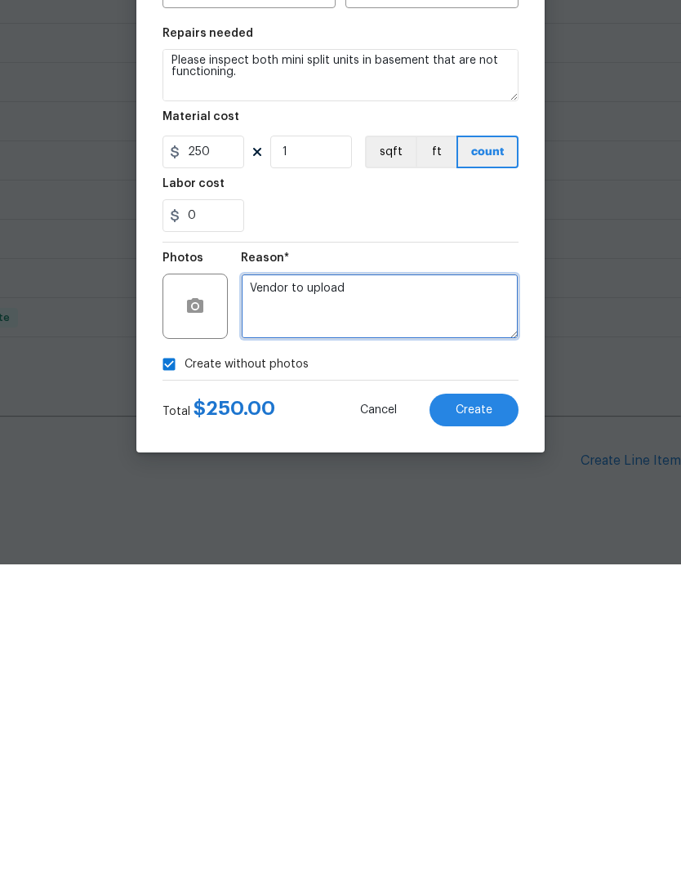
type textarea "Vendor to upload"
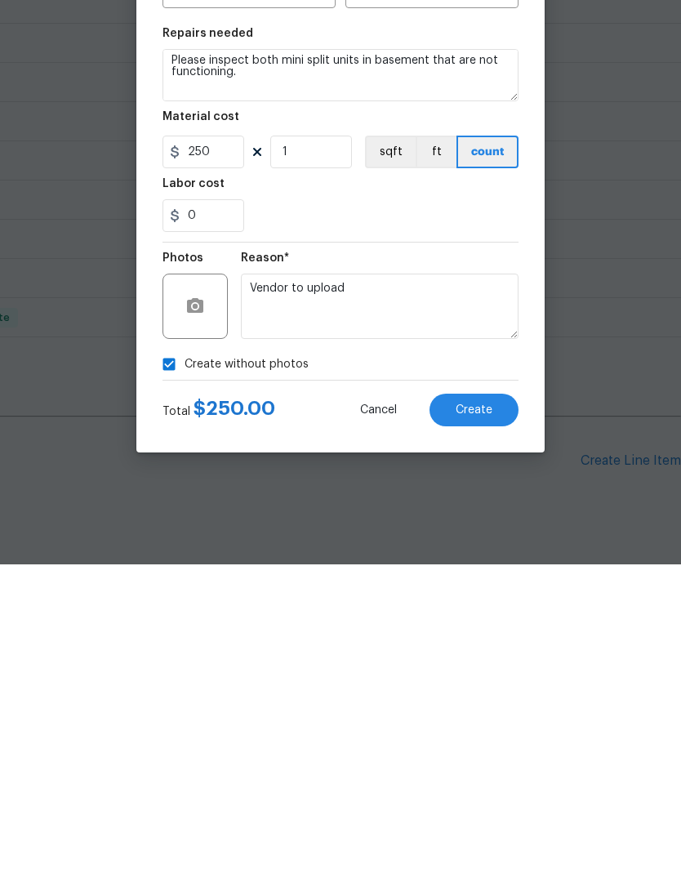
click at [485, 718] on span "Create" at bounding box center [474, 724] width 37 height 12
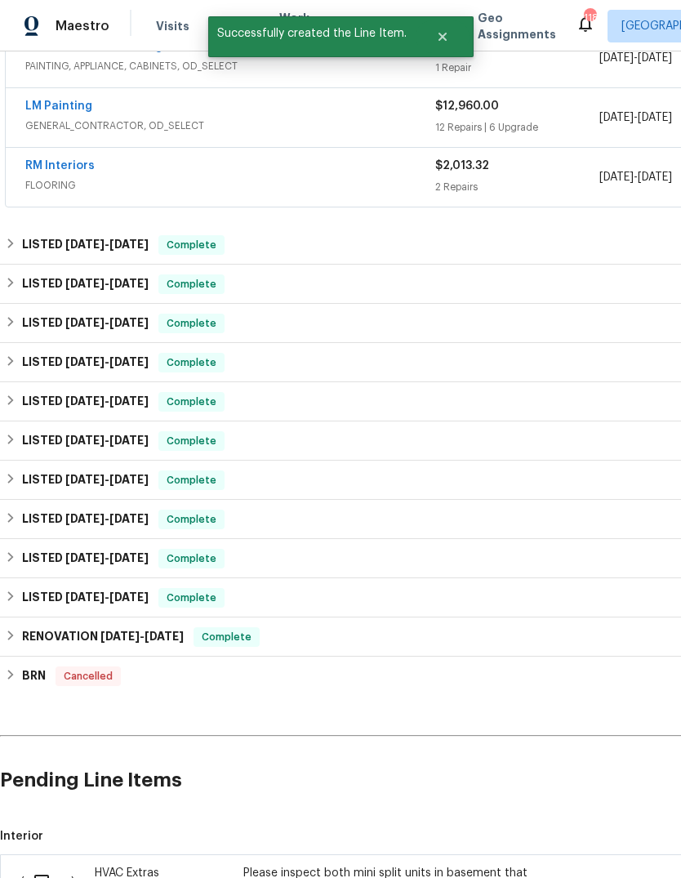
scroll to position [396, 0]
click at [39, 865] on input "checkbox" at bounding box center [47, 882] width 47 height 34
checkbox input "true"
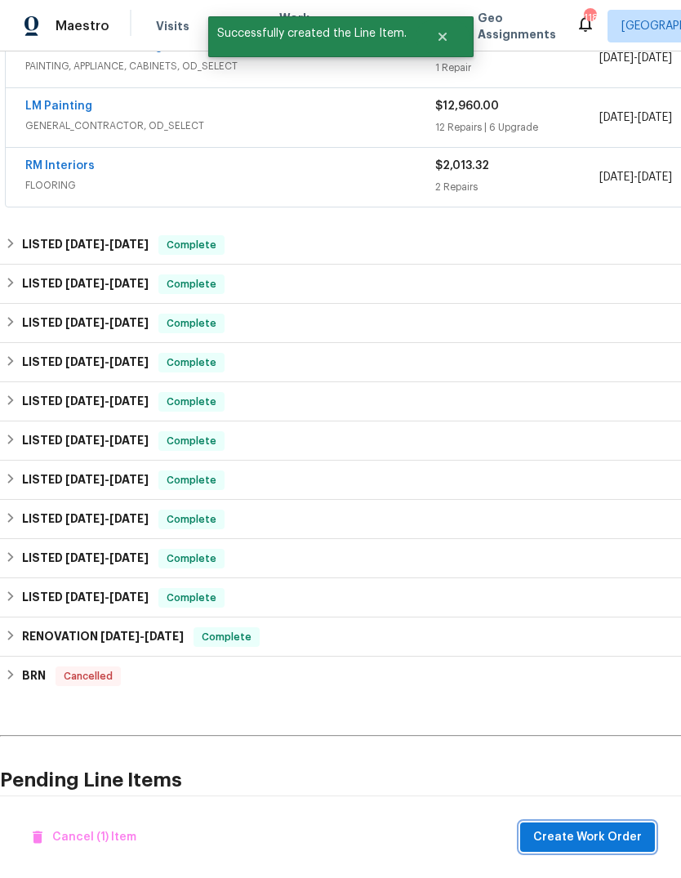
click at [606, 834] on span "Create Work Order" at bounding box center [587, 837] width 109 height 20
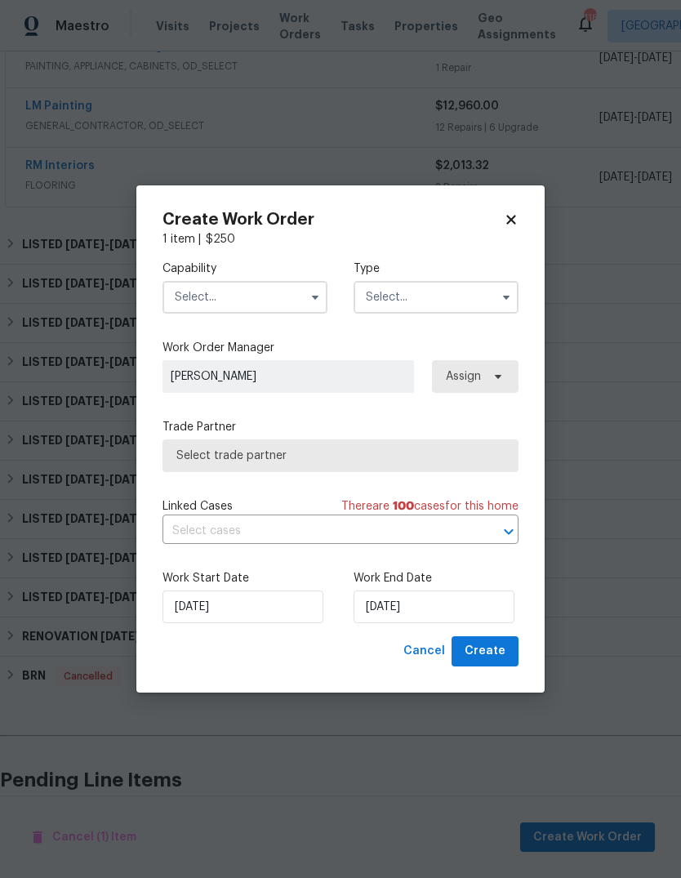
click at [296, 296] on input "text" at bounding box center [244, 297] width 165 height 33
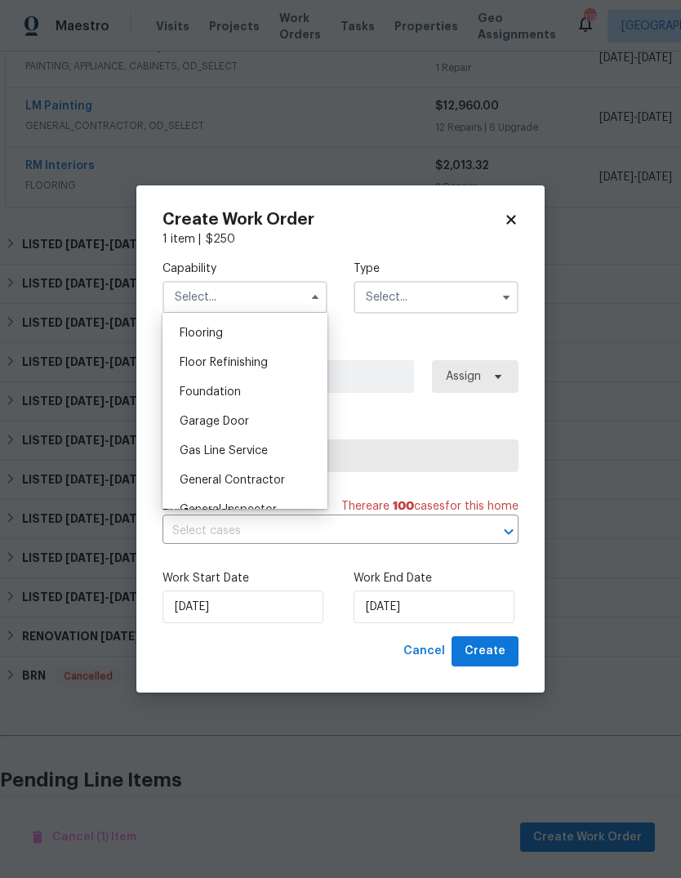
scroll to position [672, 0]
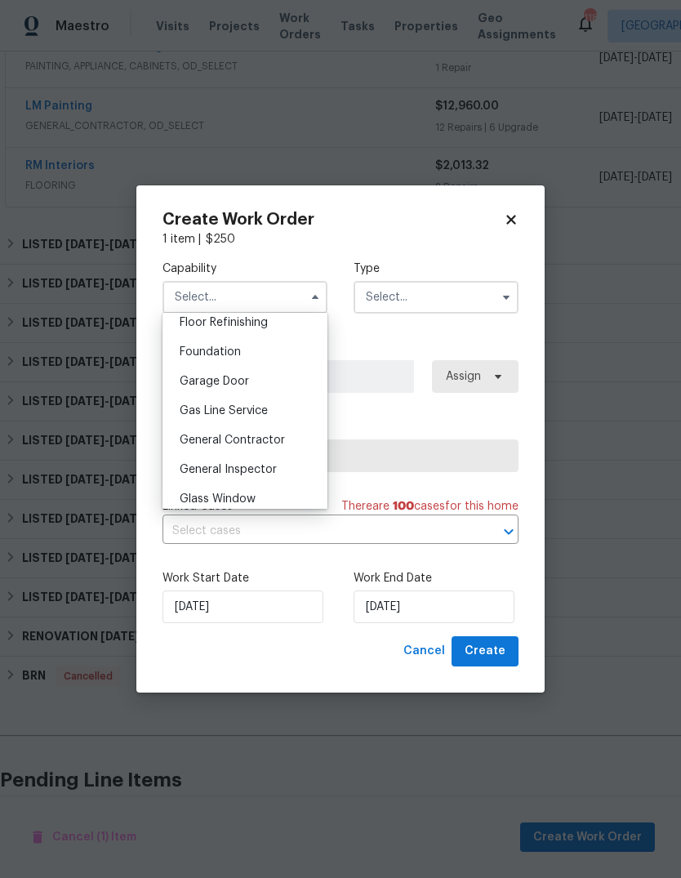
click at [273, 438] on span "General Contractor" at bounding box center [232, 439] width 105 height 11
type input "General Contractor"
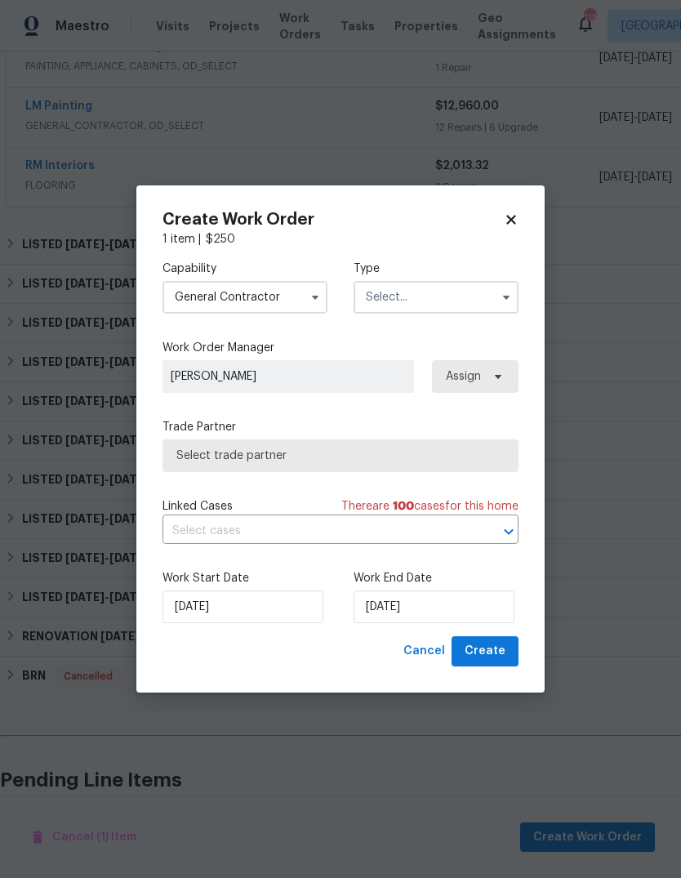
click at [461, 302] on input "text" at bounding box center [436, 297] width 165 height 33
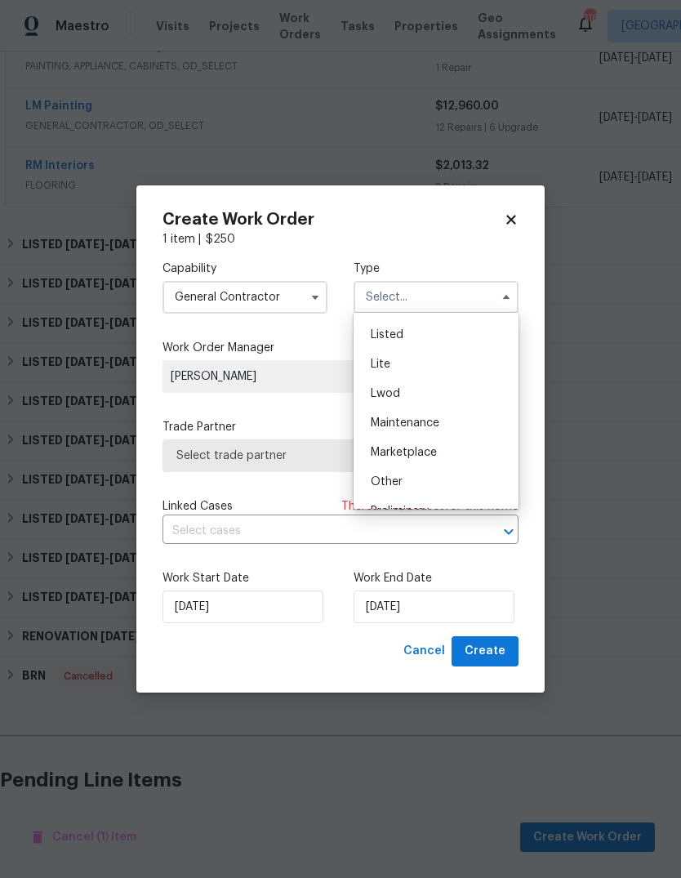
scroll to position [175, 0]
click at [441, 332] on div "Listed" at bounding box center [436, 332] width 157 height 29
type input "Listed"
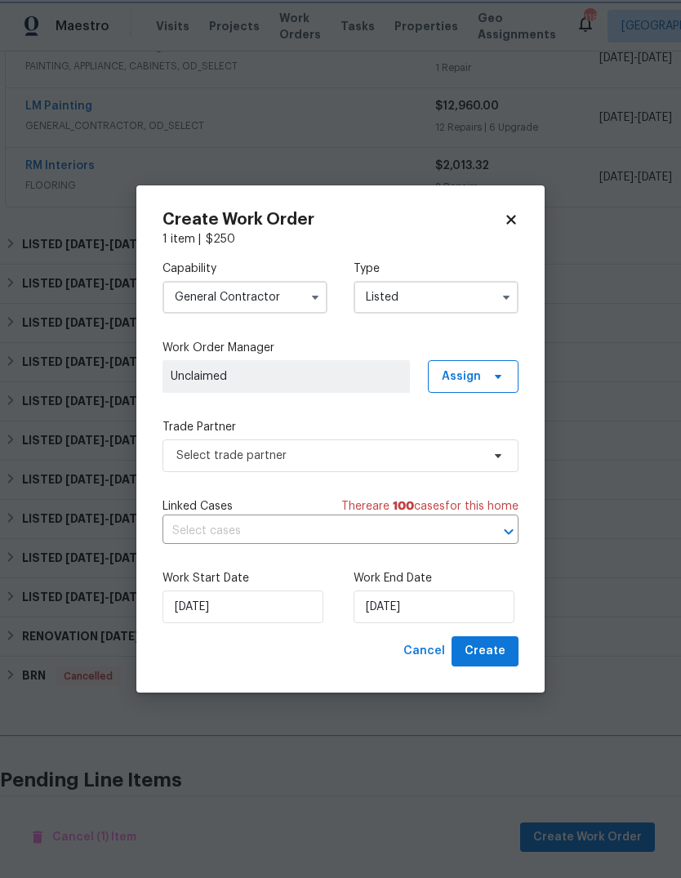
scroll to position [0, 0]
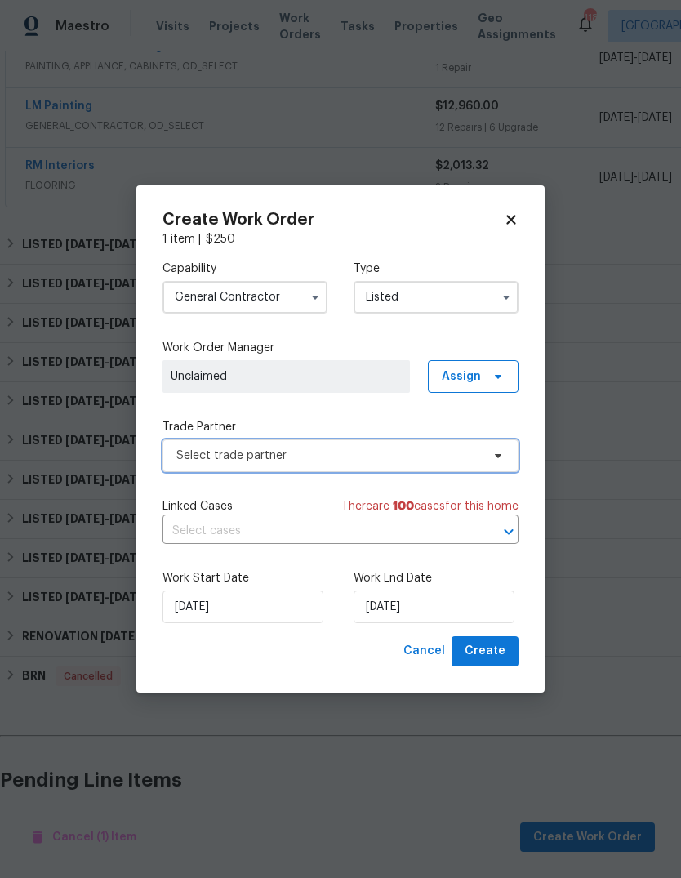
click at [473, 451] on span "Select trade partner" at bounding box center [328, 455] width 305 height 16
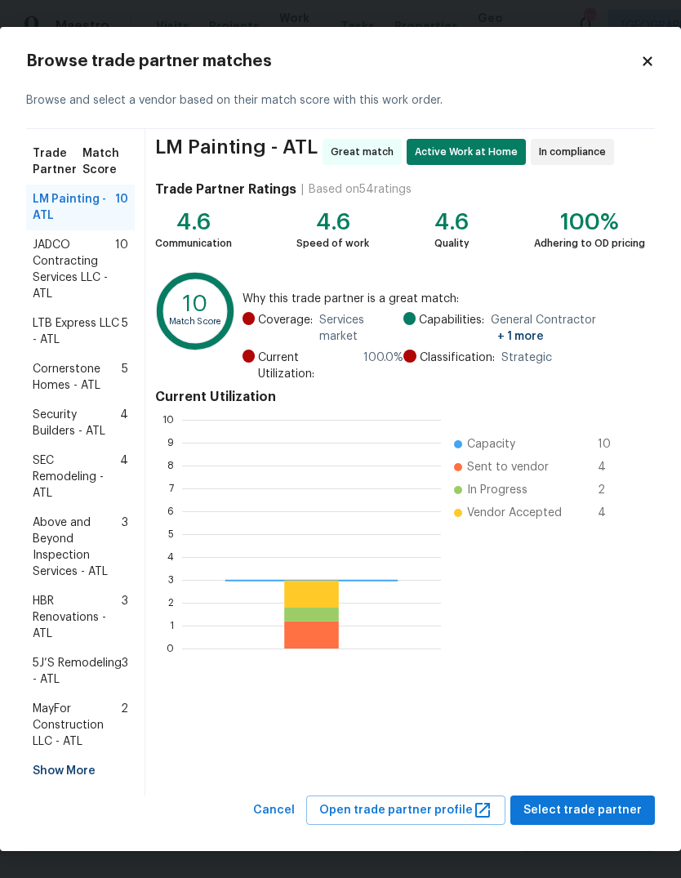
scroll to position [229, 259]
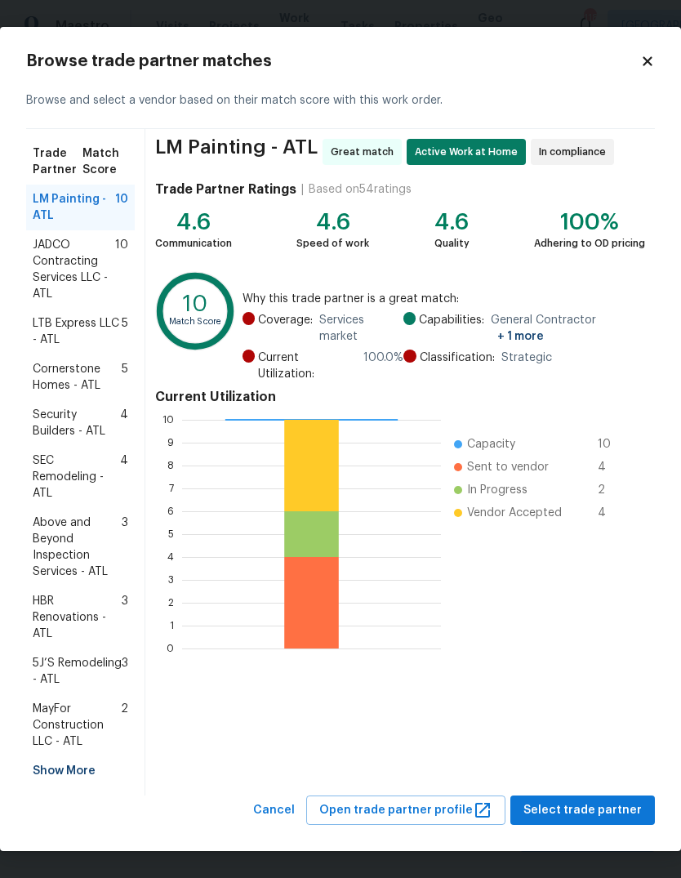
click at [83, 766] on div "Show More" at bounding box center [80, 770] width 109 height 29
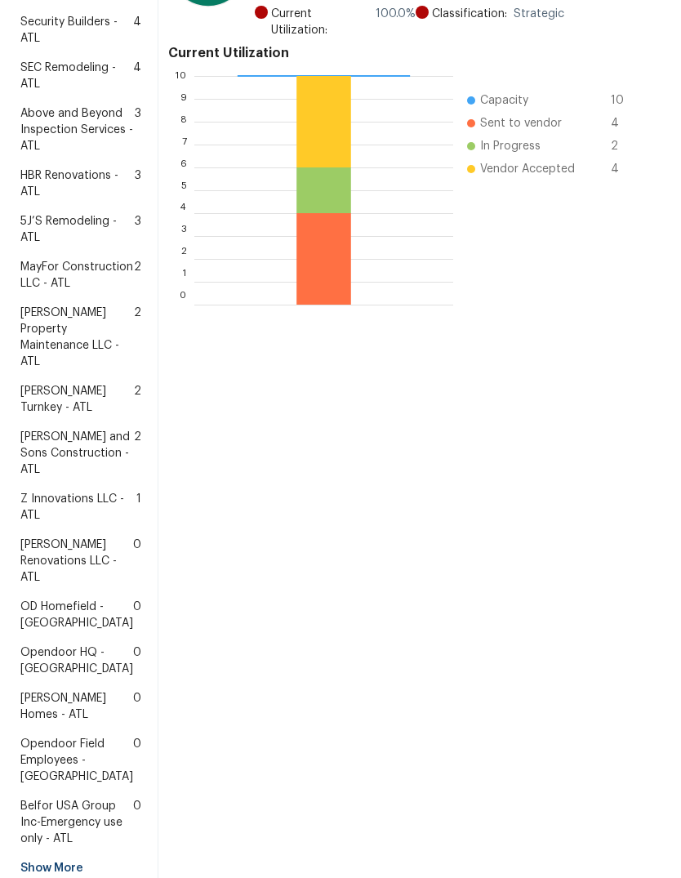
click at [76, 585] on span "Aseem Renovations LLC - ATL" at bounding box center [76, 560] width 113 height 49
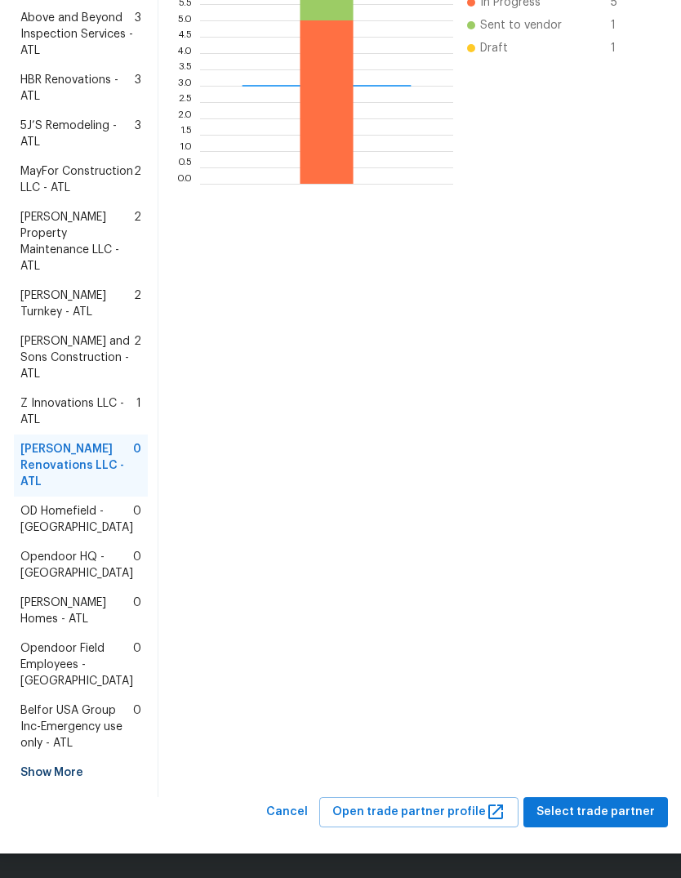
scroll to position [550, 0]
click at [611, 810] on span "Select trade partner" at bounding box center [595, 812] width 118 height 20
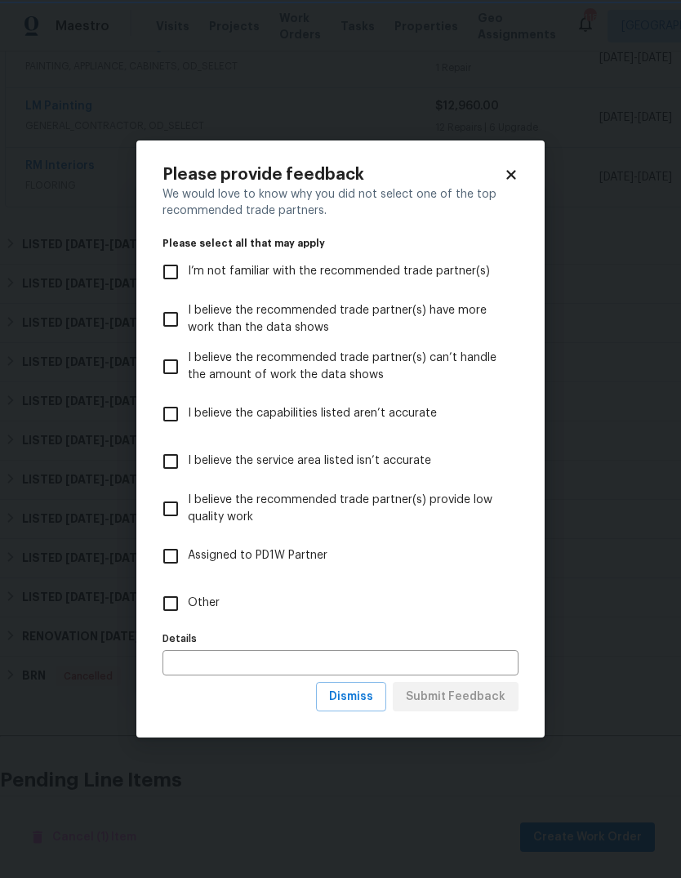
scroll to position [0, 0]
click at [166, 606] on input "Other" at bounding box center [171, 603] width 34 height 34
checkbox input "true"
click at [475, 698] on span "Submit Feedback" at bounding box center [456, 697] width 100 height 20
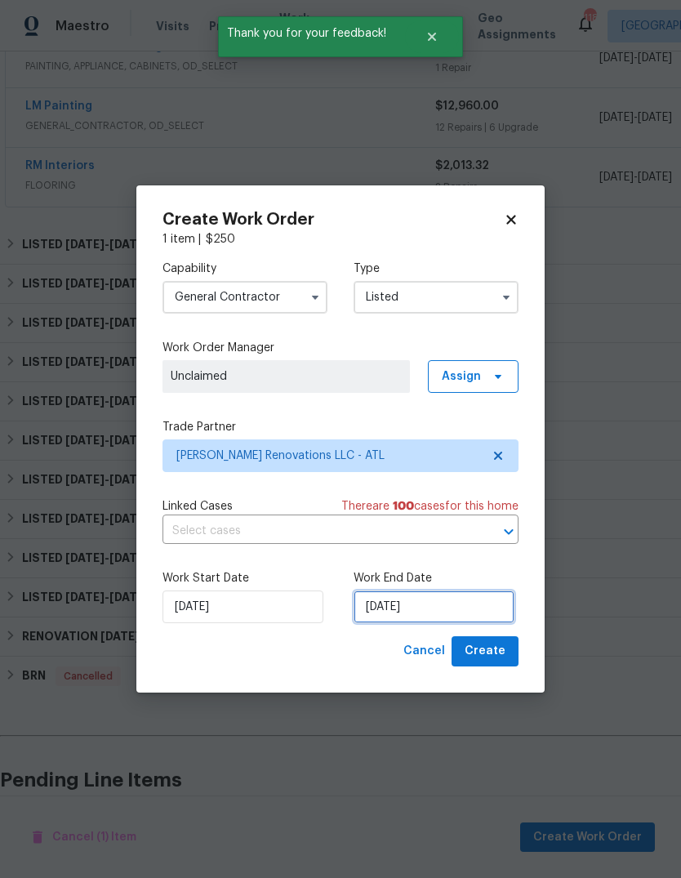
click at [459, 608] on input "8/21/2025" at bounding box center [434, 606] width 161 height 33
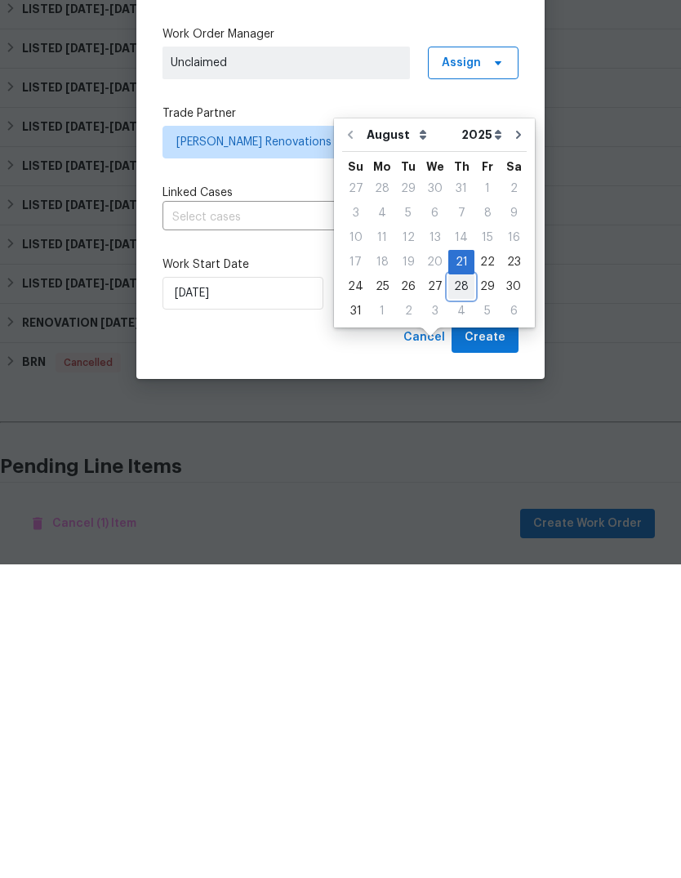
click at [462, 589] on div "28" at bounding box center [461, 600] width 26 height 23
type input "8/28/2025"
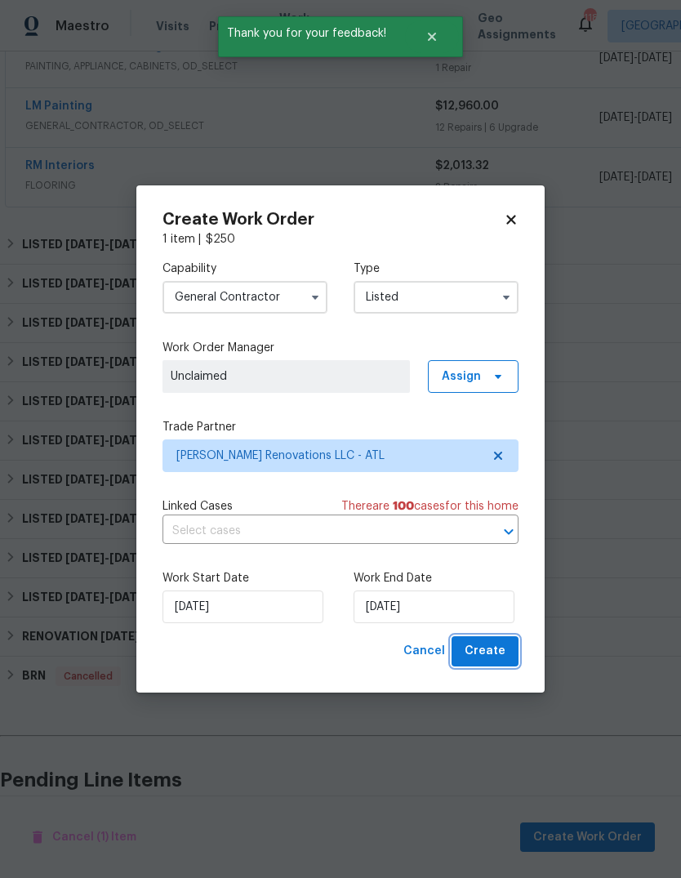
click at [495, 650] on span "Create" at bounding box center [485, 651] width 41 height 20
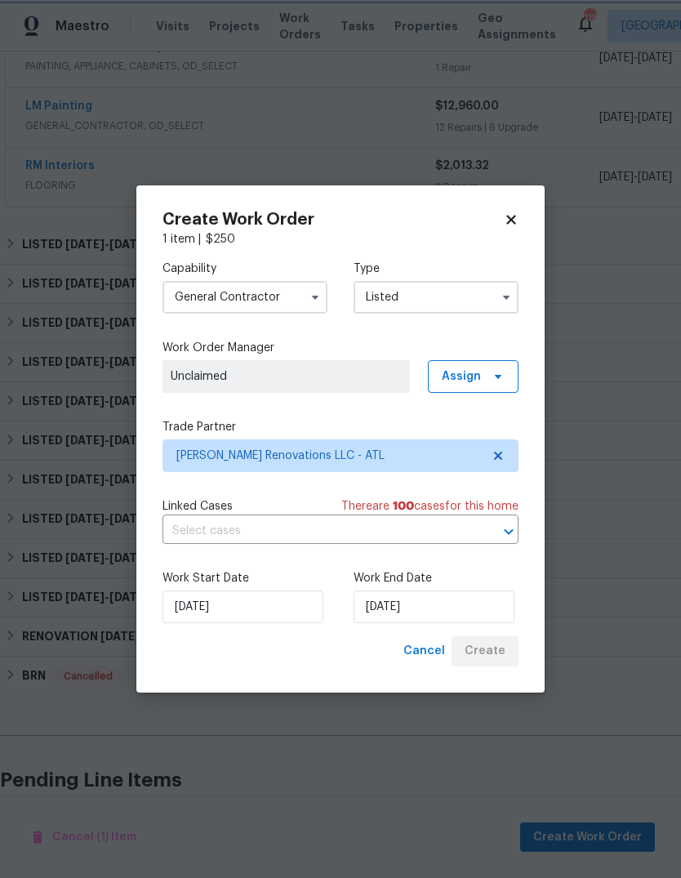
checkbox input "false"
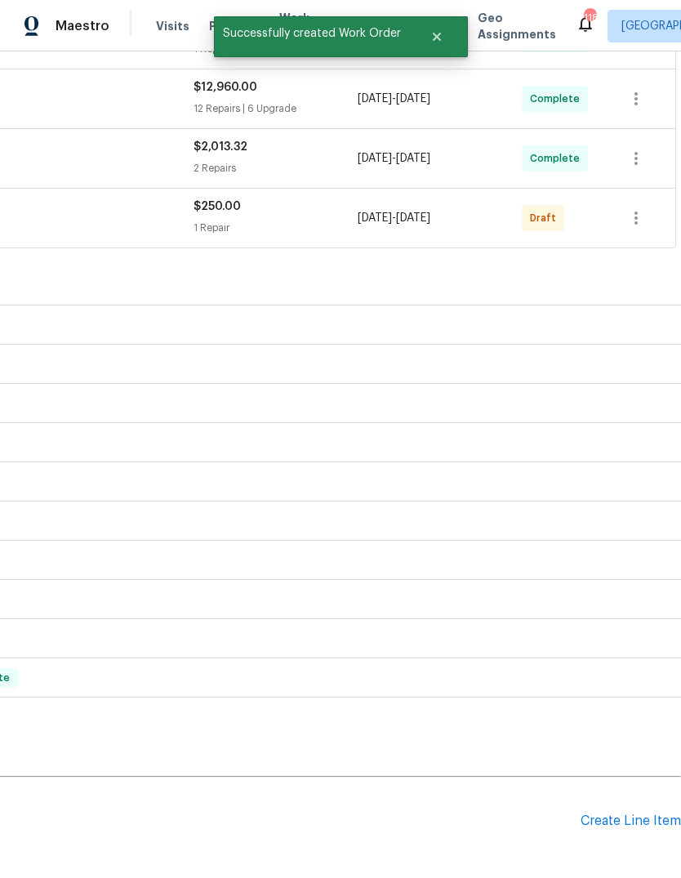
scroll to position [416, 242]
click at [638, 207] on icon "button" at bounding box center [636, 217] width 20 height 20
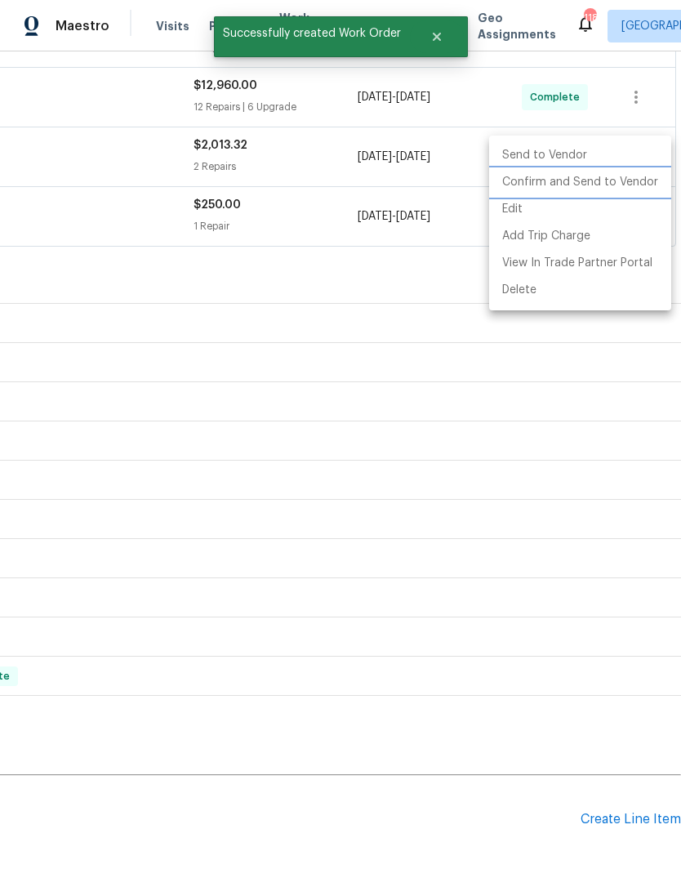
click at [586, 185] on li "Confirm and Send to Vendor" at bounding box center [580, 182] width 182 height 27
